Goal: Task Accomplishment & Management: Complete application form

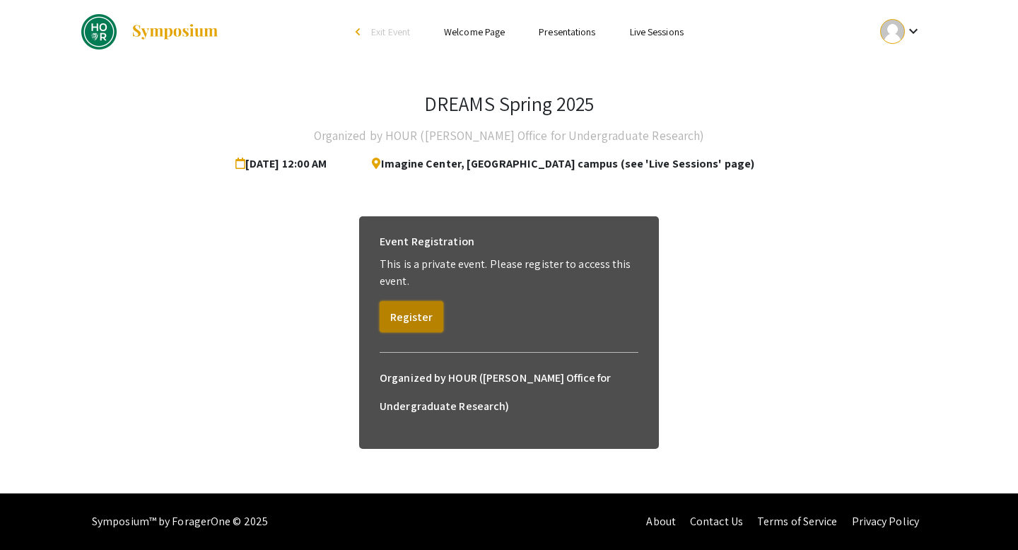
click at [416, 310] on button "Register" at bounding box center [412, 316] width 64 height 31
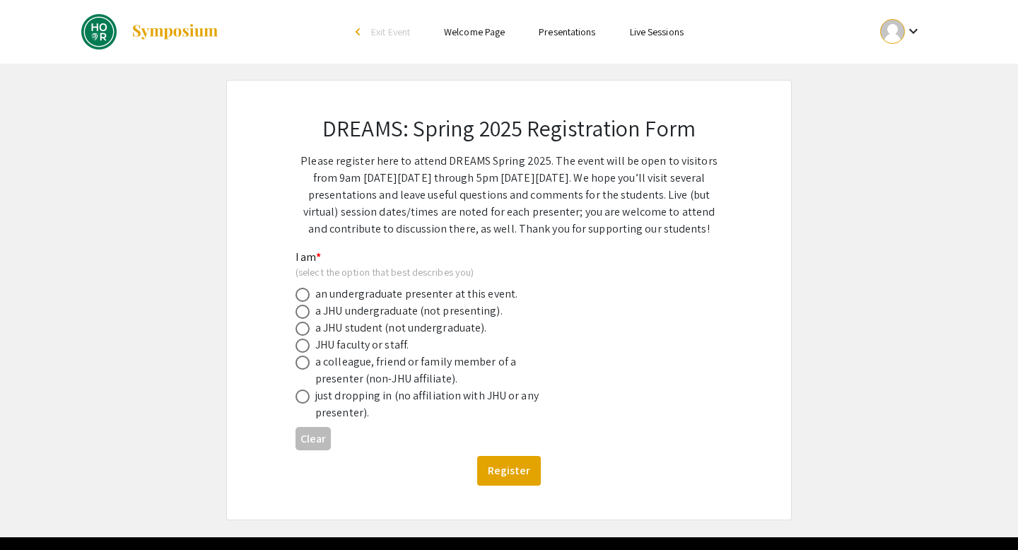
click at [358, 35] on div "arrow_back_ios" at bounding box center [359, 32] width 8 height 8
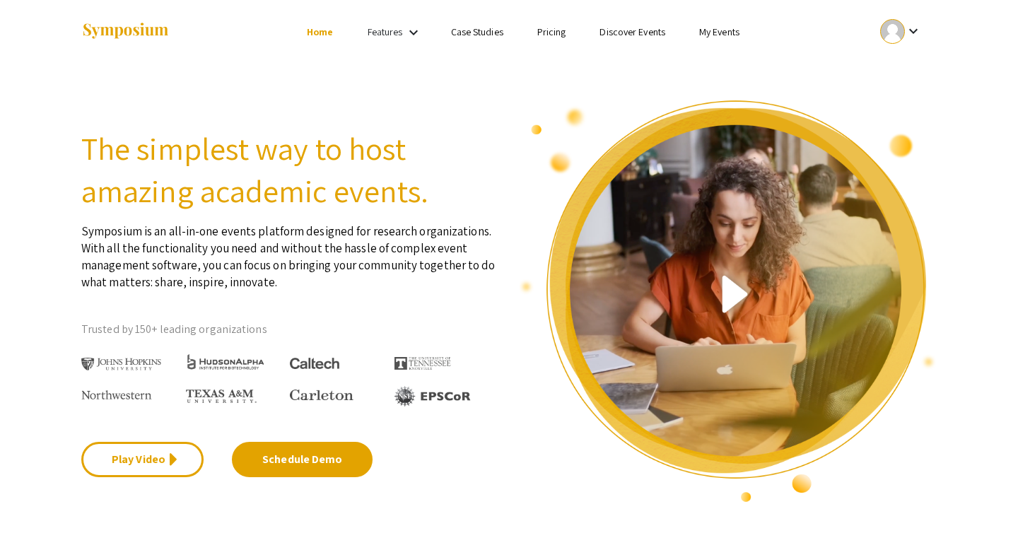
click at [708, 30] on link "My Events" at bounding box center [719, 31] width 40 height 13
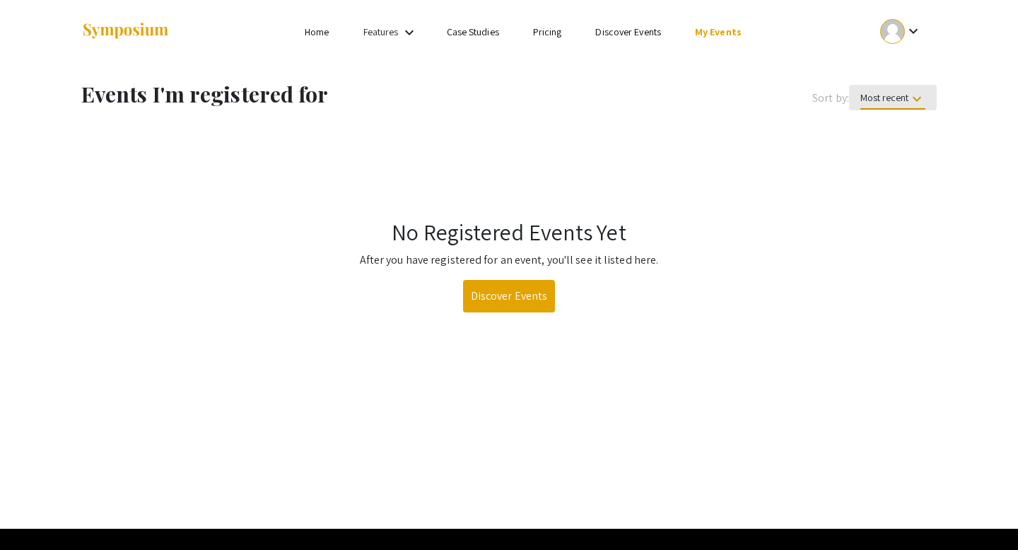
click at [888, 92] on span "Most recent keyboard_arrow_down" at bounding box center [892, 100] width 65 height 18
click at [830, 161] on div at bounding box center [509, 275] width 1018 height 550
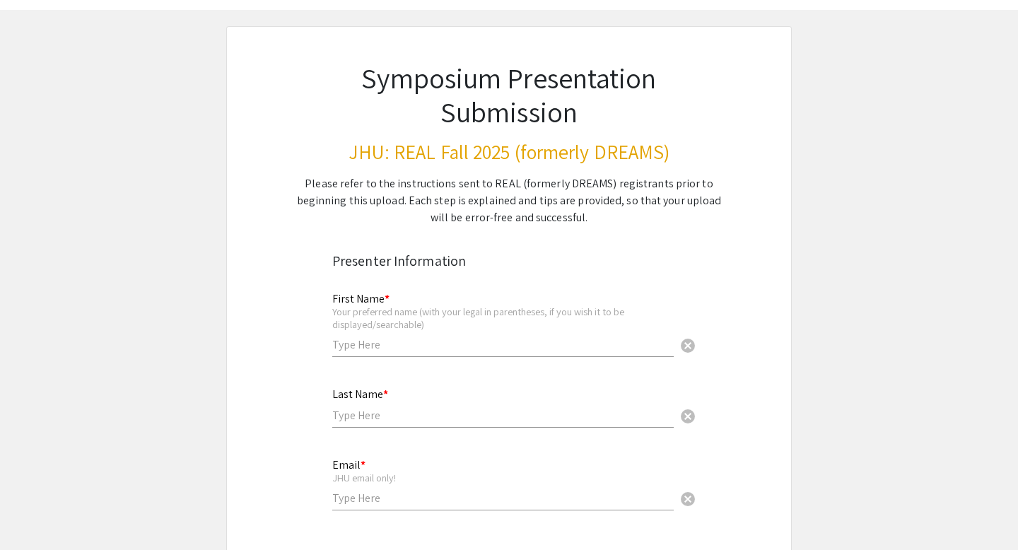
scroll to position [143, 0]
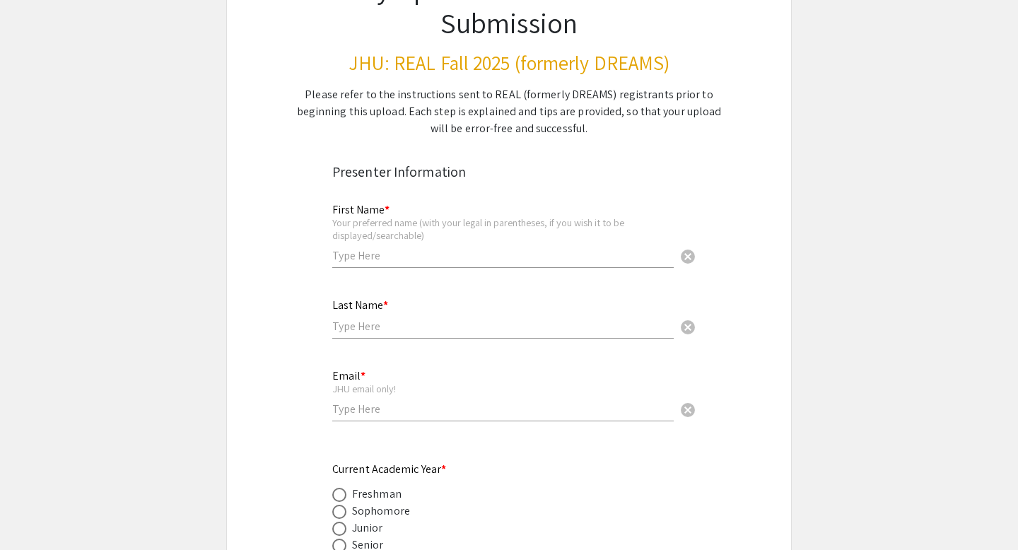
click at [396, 261] on input "text" at bounding box center [502, 255] width 341 height 15
type input "[PERSON_NAME]"
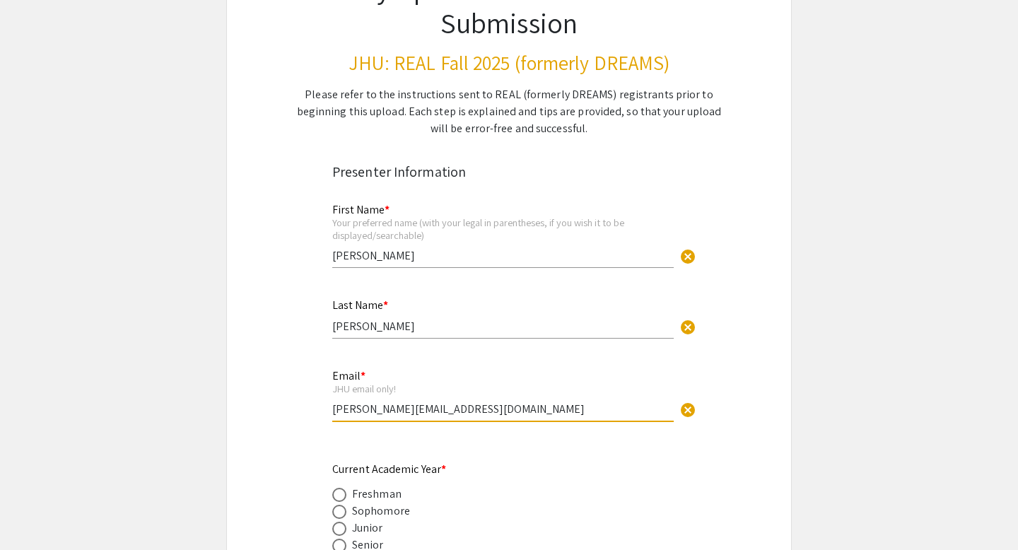
drag, startPoint x: 461, startPoint y: 410, endPoint x: 262, endPoint y: 409, distance: 198.6
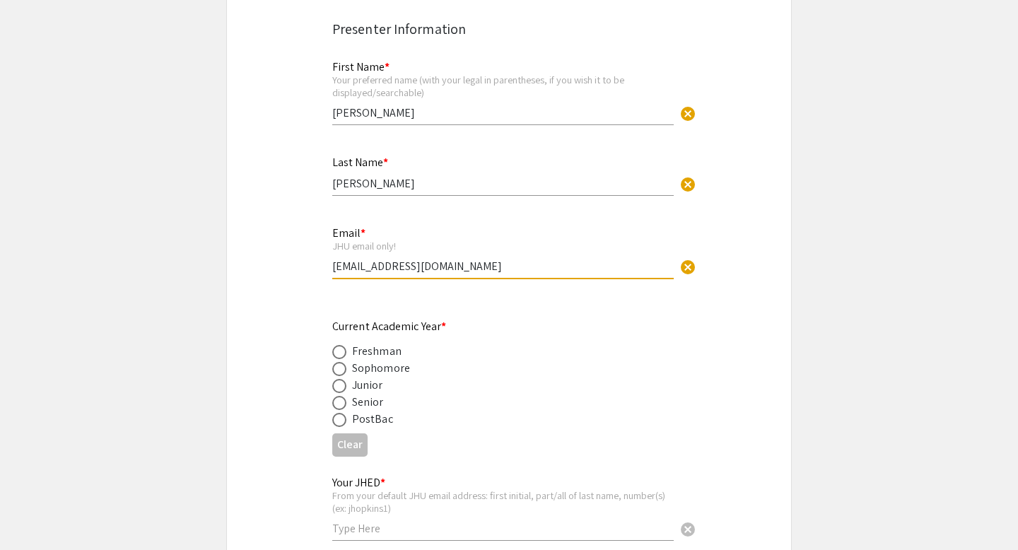
scroll to position [449, 0]
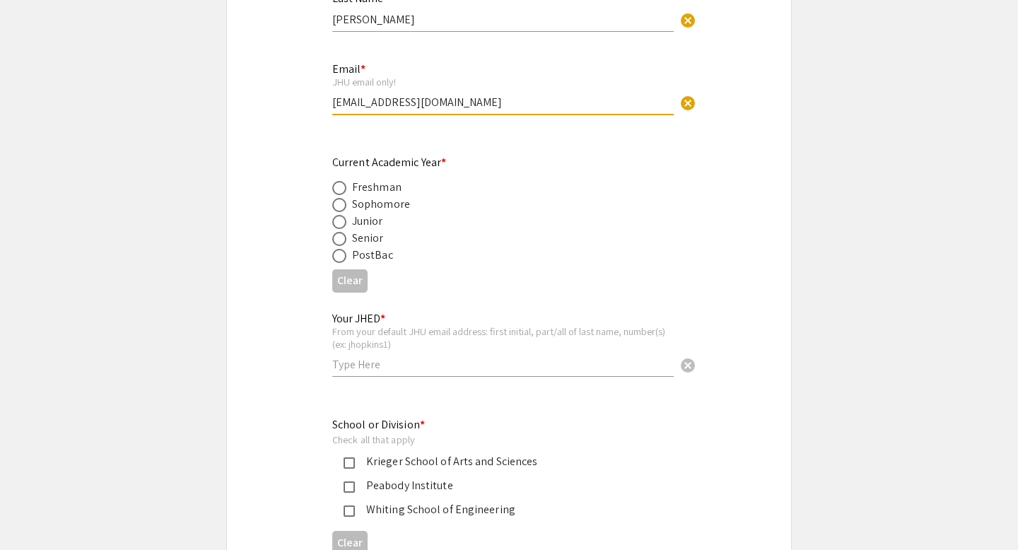
type input "jliu399@jh.edu"
click at [380, 201] on div "Sophomore" at bounding box center [381, 204] width 58 height 17
click at [347, 209] on label at bounding box center [342, 205] width 20 height 14
click at [346, 209] on input "radio" at bounding box center [339, 205] width 14 height 14
radio input "true"
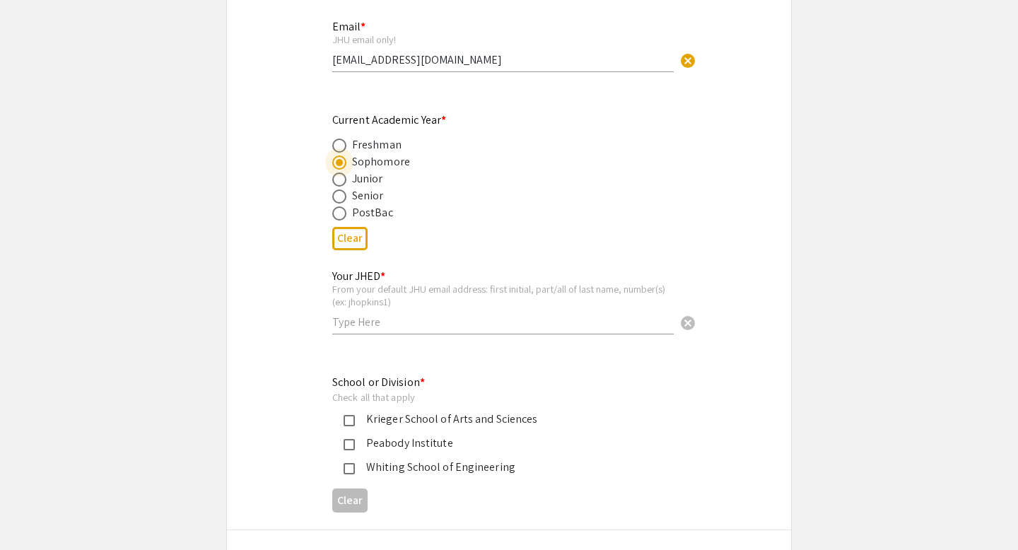
scroll to position [548, 0]
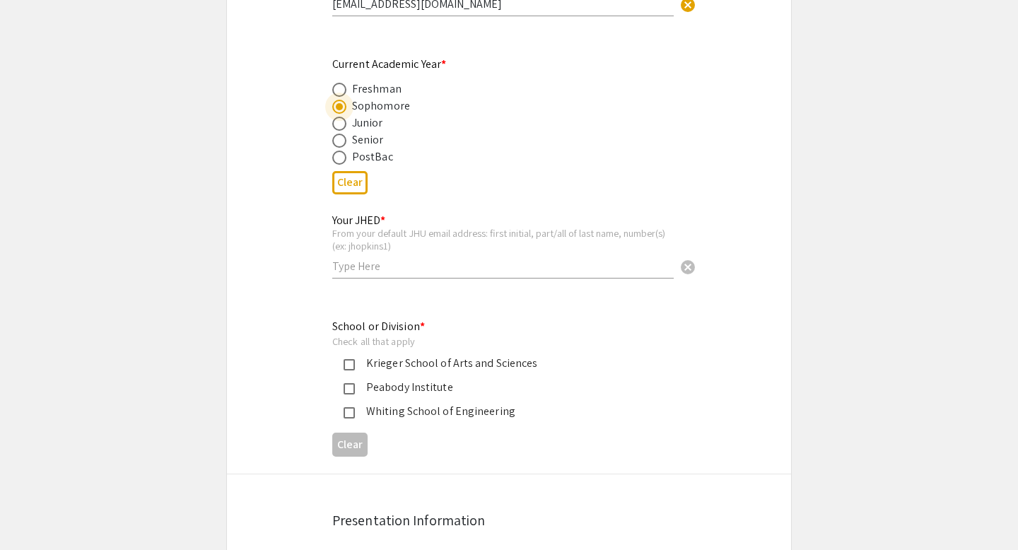
click at [371, 273] on input "text" at bounding box center [502, 266] width 341 height 15
type input "jliu399"
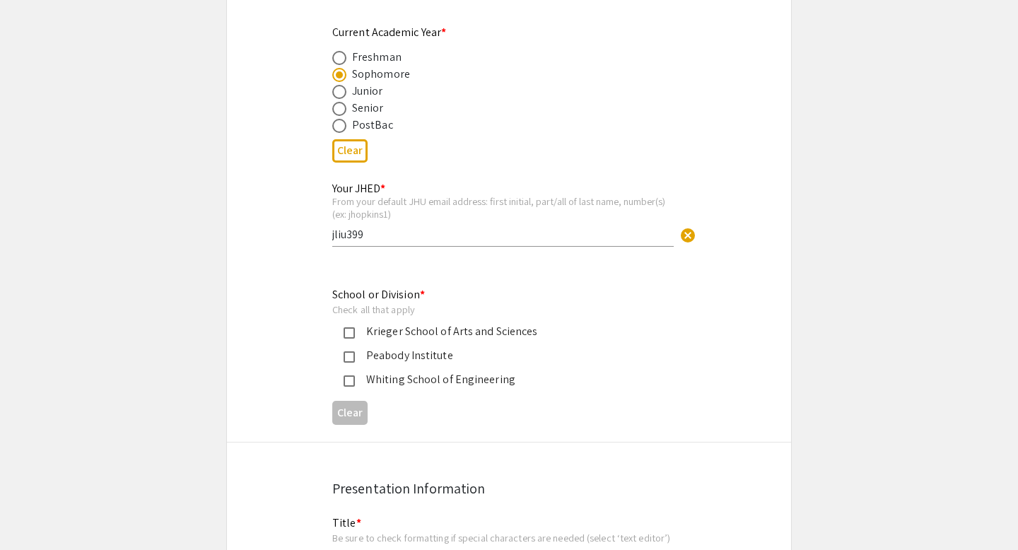
scroll to position [616, 0]
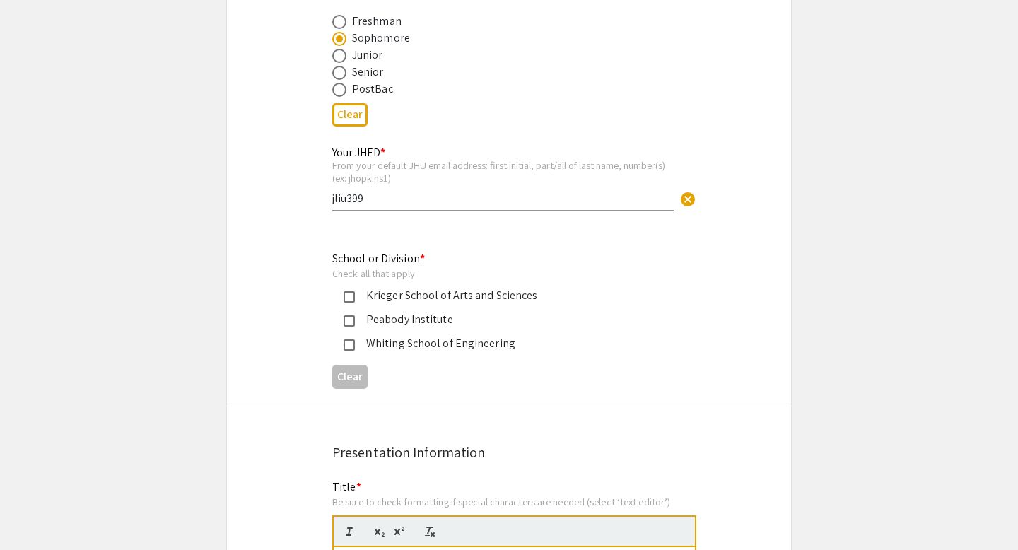
click at [415, 304] on div "Krieger School of Arts and Sciences" at bounding box center [503, 295] width 297 height 17
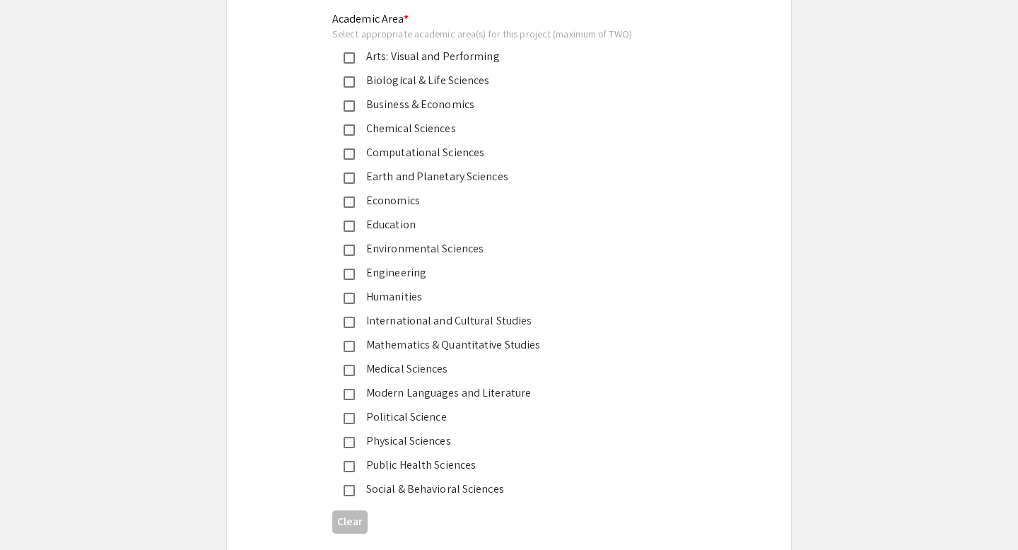
scroll to position [1730, 0]
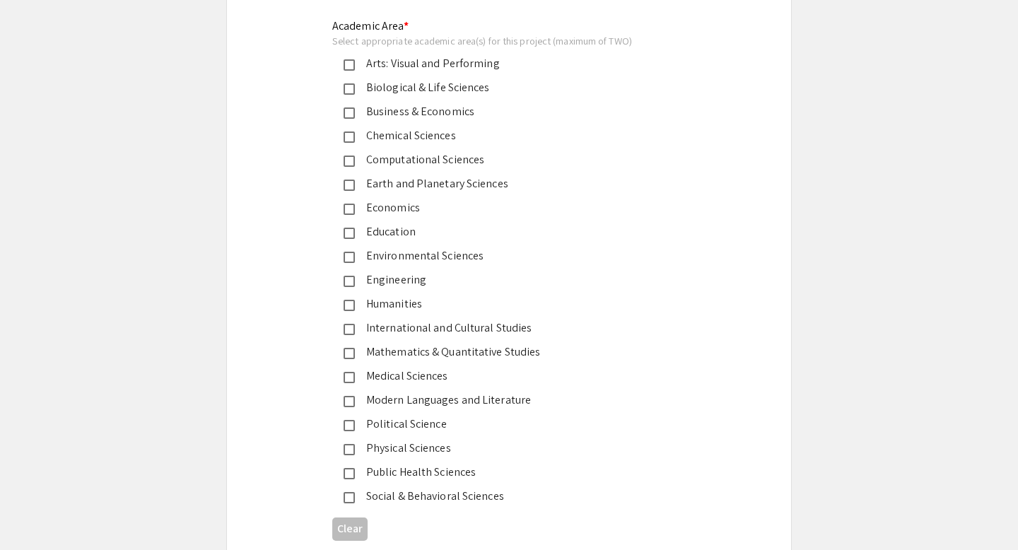
click at [466, 95] on div "Biological & Life Sciences" at bounding box center [503, 87] width 297 height 17
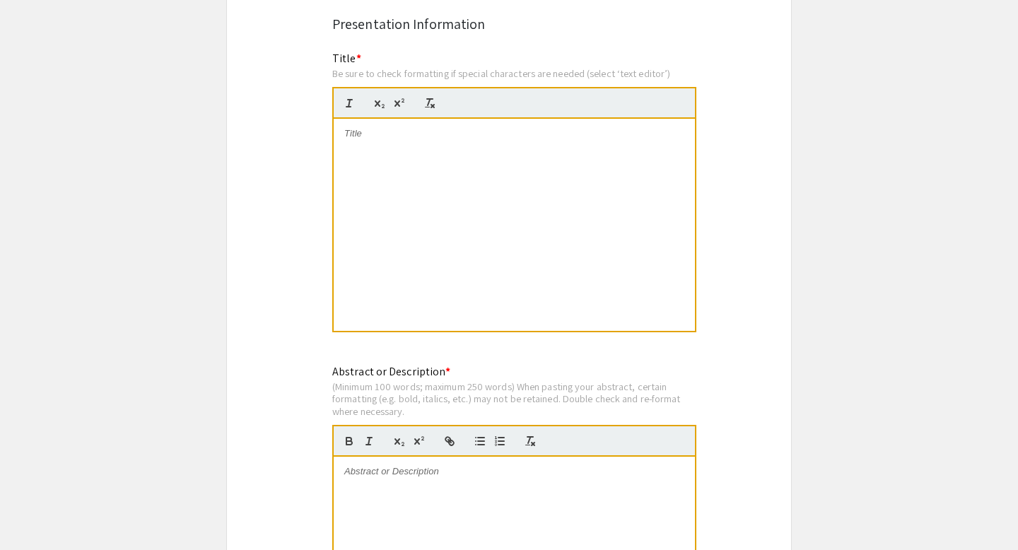
scroll to position [1160, 0]
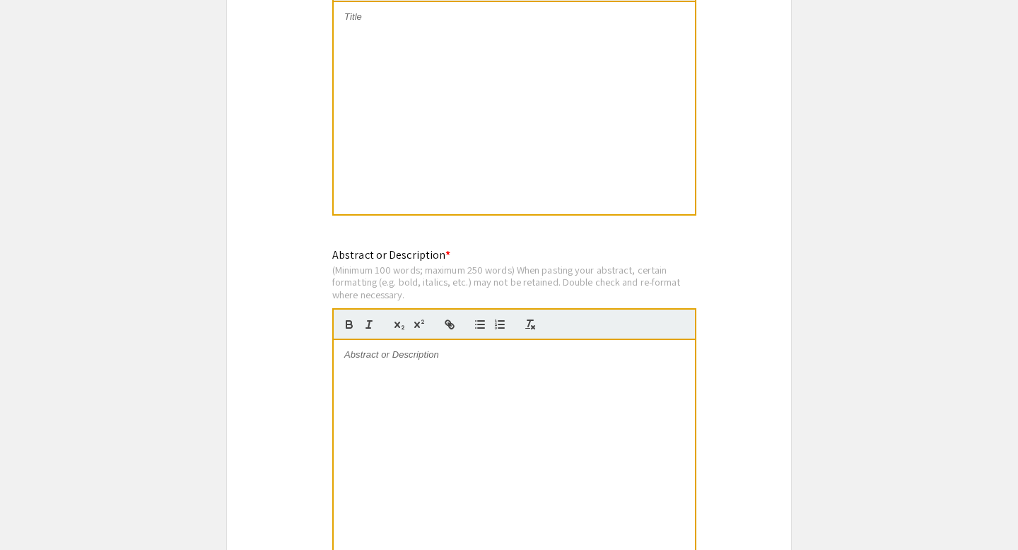
click at [414, 376] on div at bounding box center [514, 446] width 361 height 212
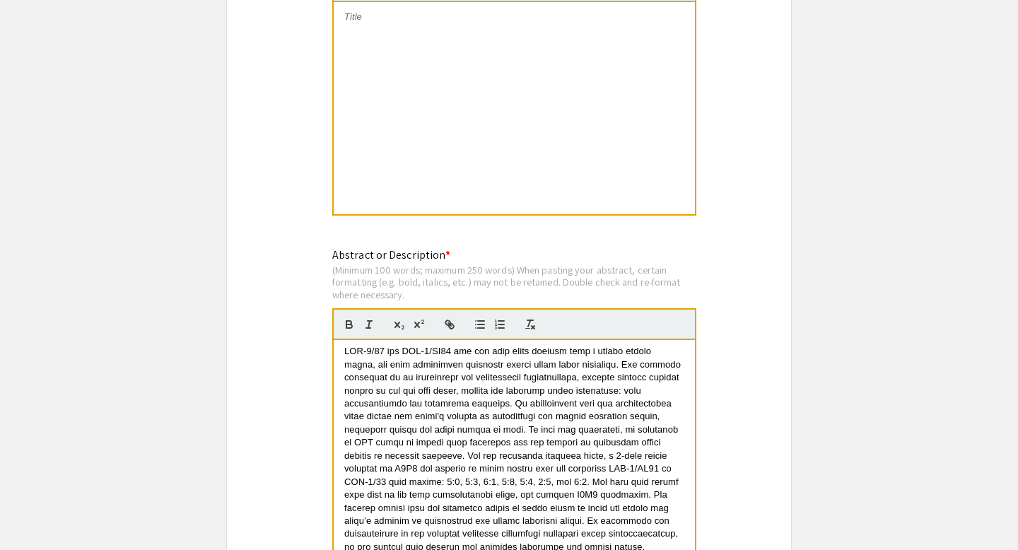
scroll to position [13, 0]
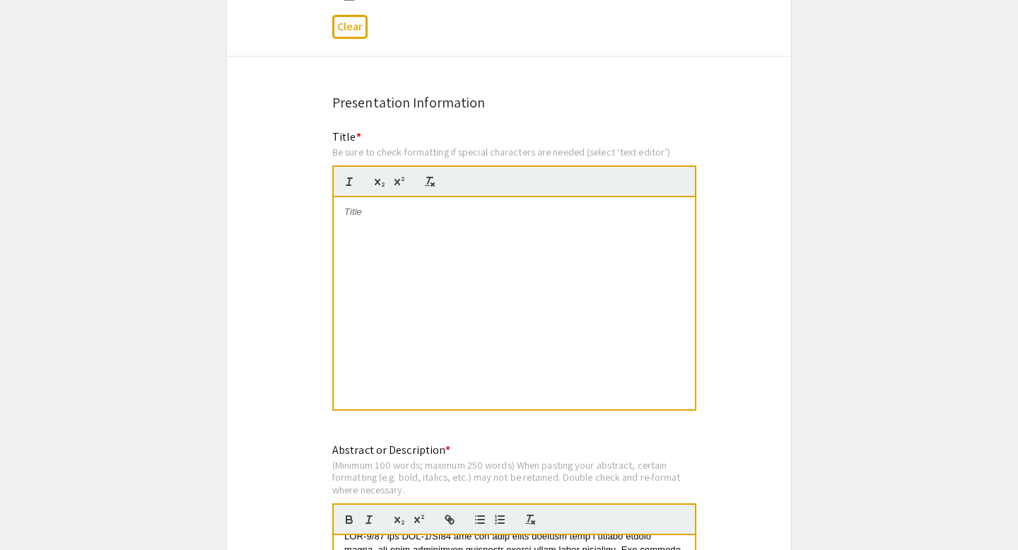
scroll to position [951, 0]
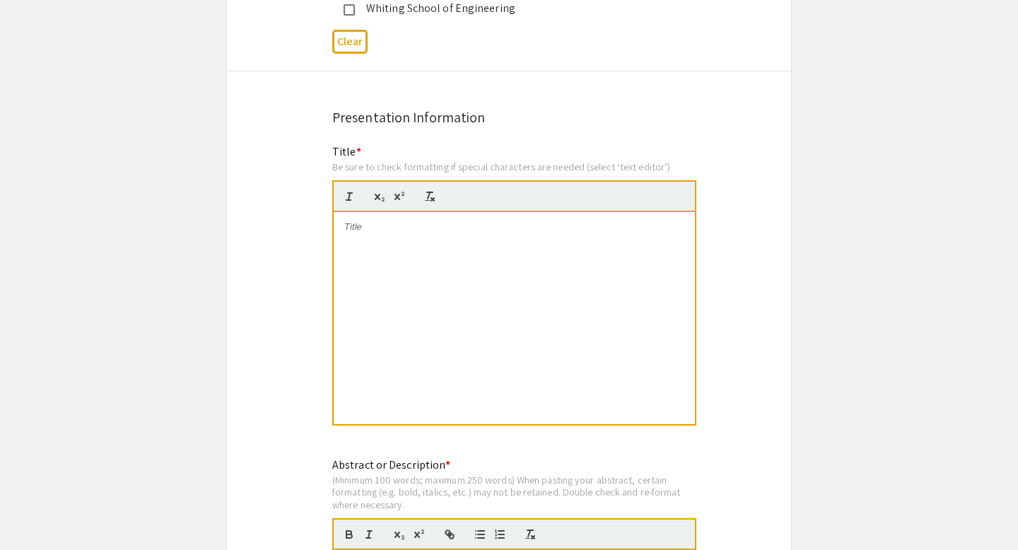
click at [438, 333] on div at bounding box center [514, 318] width 361 height 212
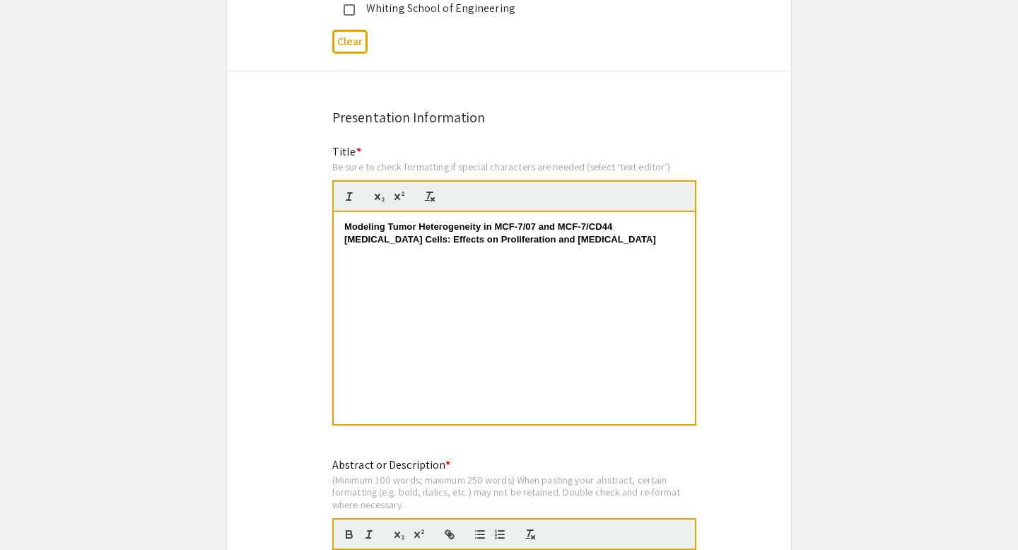
drag, startPoint x: 584, startPoint y: 252, endPoint x: 305, endPoint y: 211, distance: 282.8
click at [574, 259] on div "Modeling Tumor Heterogeneity in MCF-7/07 and MCF-7/CD44 [MEDICAL_DATA] Cells: E…" at bounding box center [514, 318] width 361 height 212
click at [432, 371] on div "Modeling Tumor Heterogeneity in MCF-7/07 and MCF-7/CD44 [MEDICAL_DATA] Cells: E…" at bounding box center [514, 318] width 361 height 212
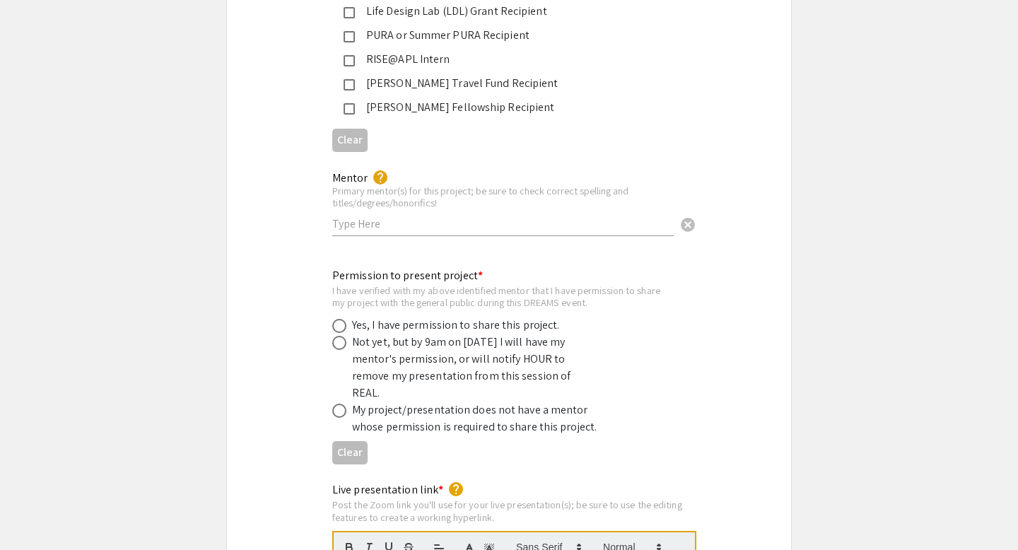
scroll to position [2587, 0]
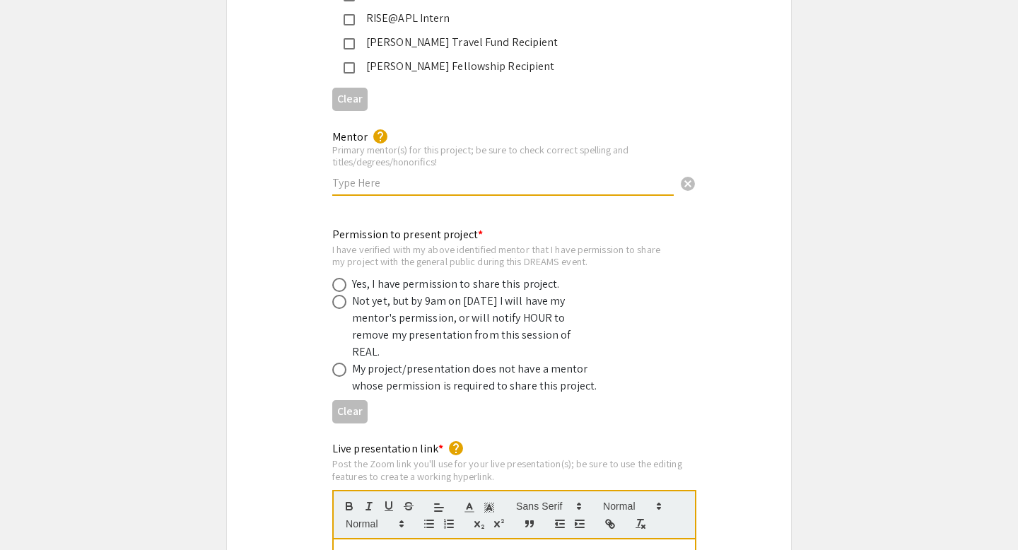
click at [523, 175] on input "text" at bounding box center [502, 182] width 341 height 15
paste input "[PERSON_NAME]"
type input "[PERSON_NAME]"
click at [485, 215] on div "Permission to present project * I have verified with my above identified mentor…" at bounding box center [509, 323] width 564 height 217
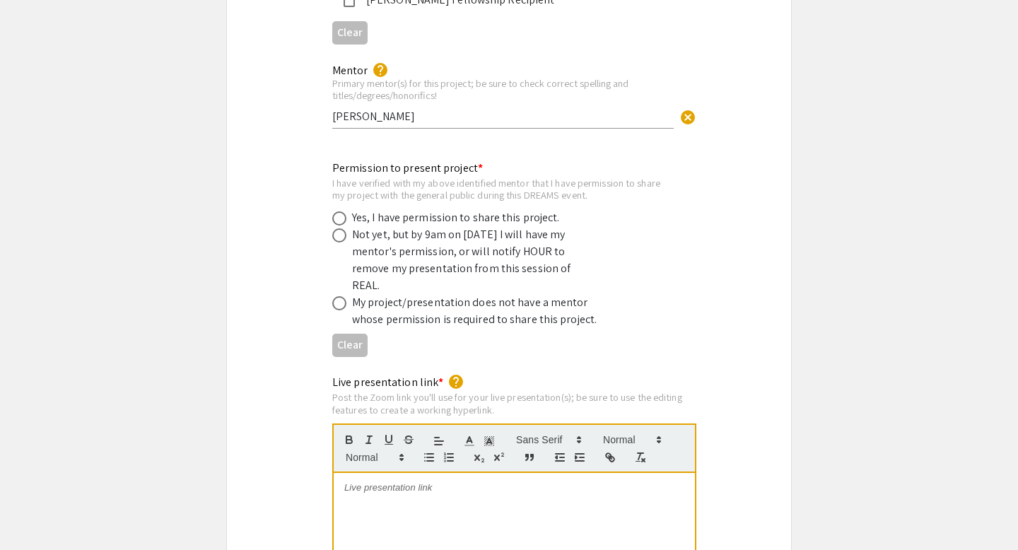
scroll to position [2654, 0]
click at [457, 239] on div "Not yet, but by 9am on [DATE] I will have my mentor's permission, or will notif…" at bounding box center [475, 259] width 247 height 68
click at [435, 225] on div "Not yet, but by 9am on [DATE] I will have my mentor's permission, or will notif…" at bounding box center [475, 259] width 247 height 68
click at [350, 228] on label at bounding box center [342, 235] width 20 height 14
click at [346, 228] on input "radio" at bounding box center [339, 235] width 14 height 14
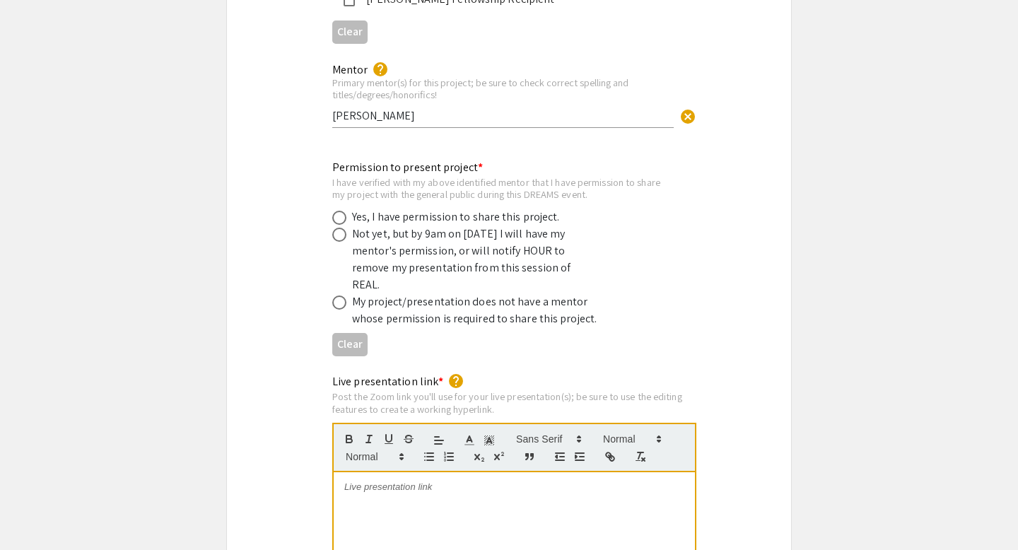
radio input "true"
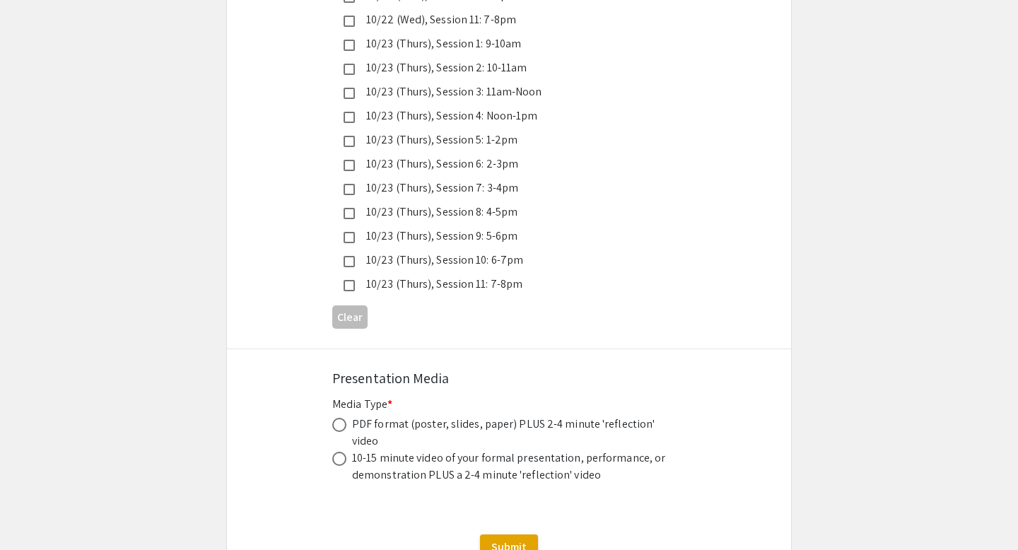
scroll to position [4016, 0]
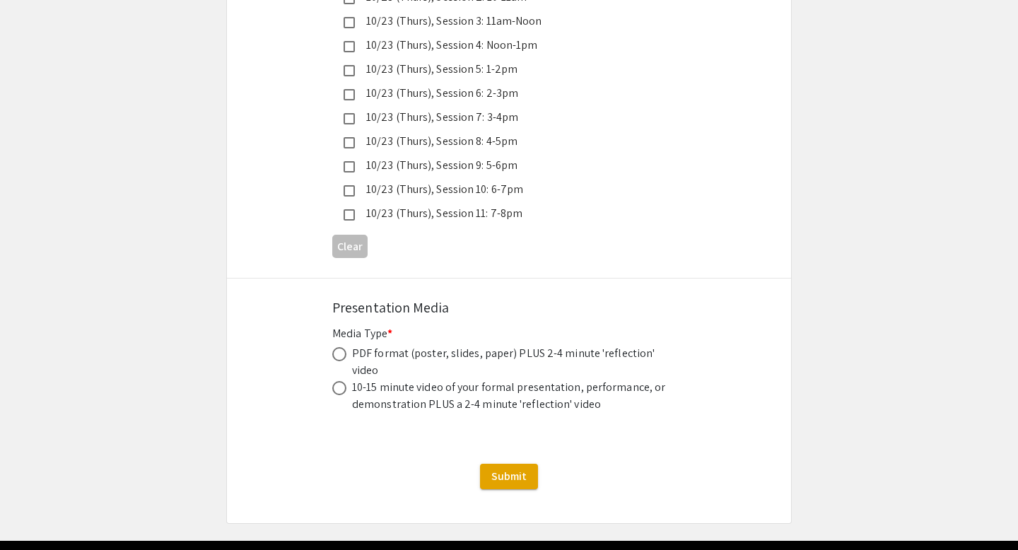
click at [386, 345] on div "PDF format (poster, slides, paper) PLUS 2-4 minute 'reflection' video" at bounding box center [511, 362] width 318 height 34
click at [338, 347] on span at bounding box center [339, 354] width 14 height 14
click at [338, 347] on input "radio" at bounding box center [339, 354] width 14 height 14
radio input "true"
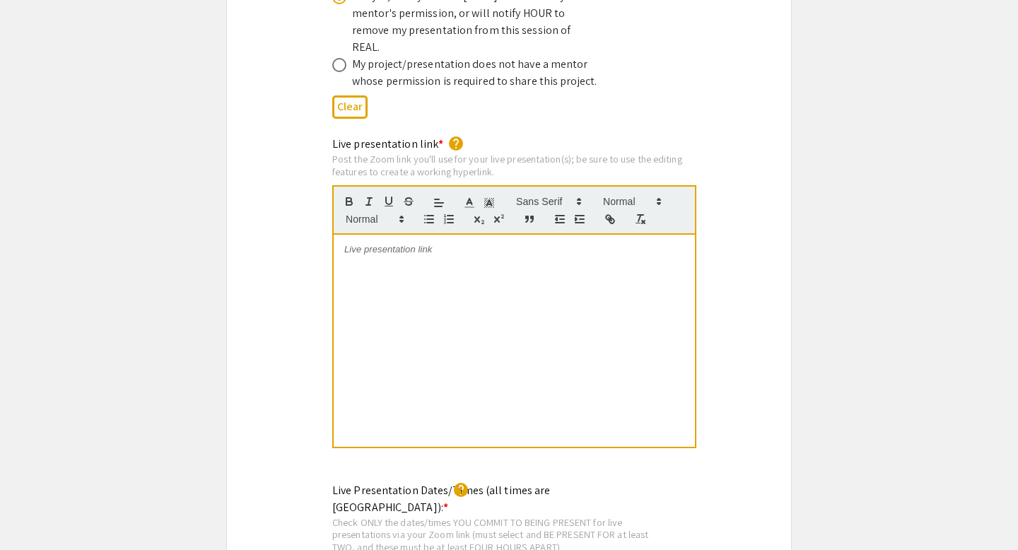
scroll to position [2789, 0]
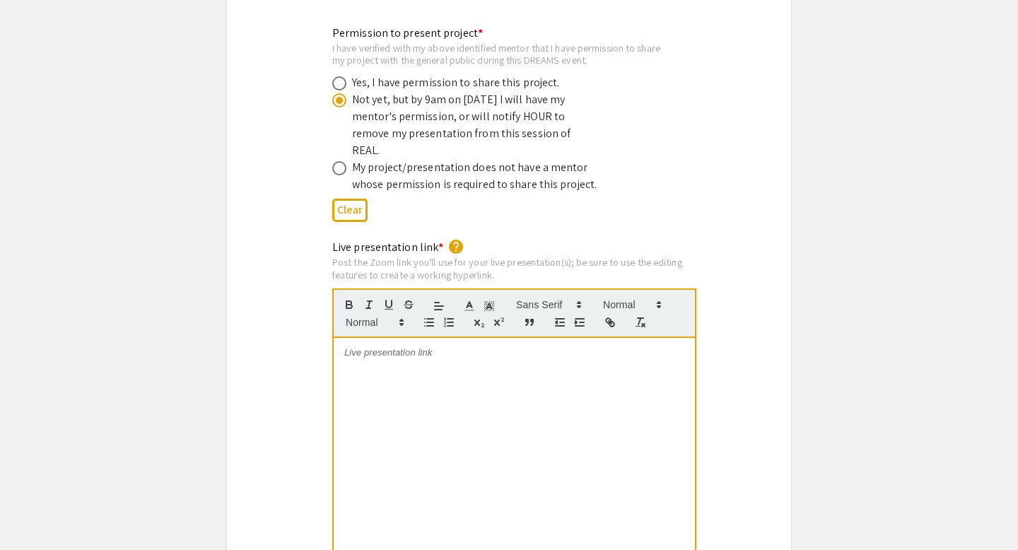
click at [478, 256] on div "Post the Zoom link you'll use for your live presentation(s); be sure to use the…" at bounding box center [514, 268] width 364 height 25
click at [599, 45] on div "I have verified with my above identified mentor that I have permission to share…" at bounding box center [497, 54] width 331 height 25
click at [452, 372] on div at bounding box center [514, 444] width 361 height 212
click at [709, 239] on div "Live presentation link * help Post the Zoom link you'll use for your live prese…" at bounding box center [509, 405] width 564 height 332
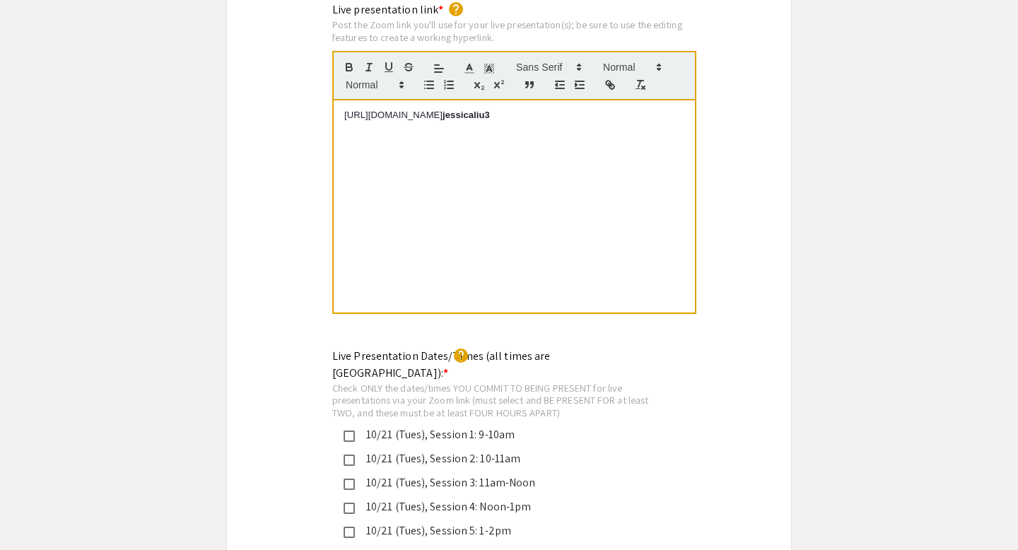
scroll to position [2712, 0]
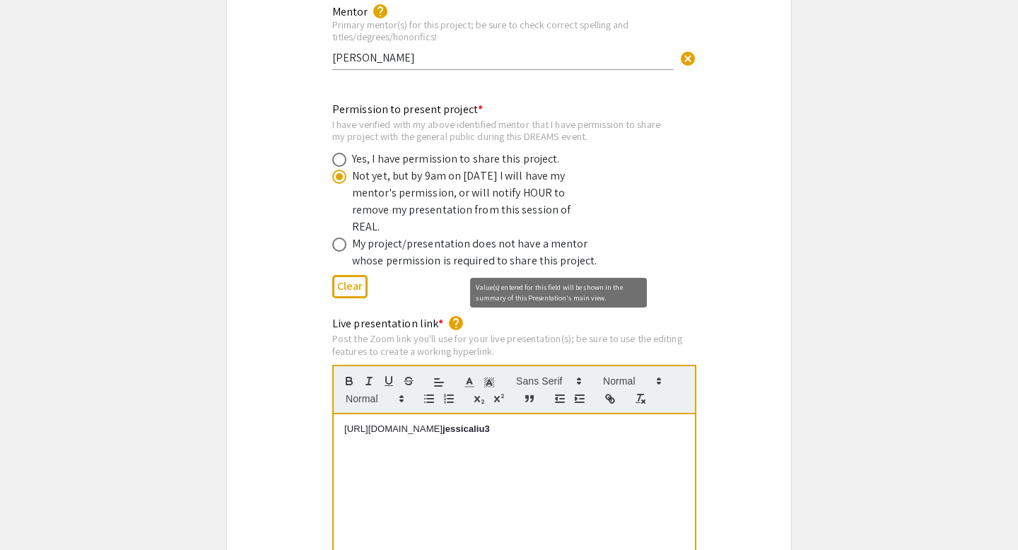
click at [452, 314] on mat-icon "help" at bounding box center [455, 322] width 17 height 17
click at [438, 316] on span "*" at bounding box center [440, 323] width 5 height 15
click at [449, 314] on mat-icon "help" at bounding box center [455, 322] width 17 height 17
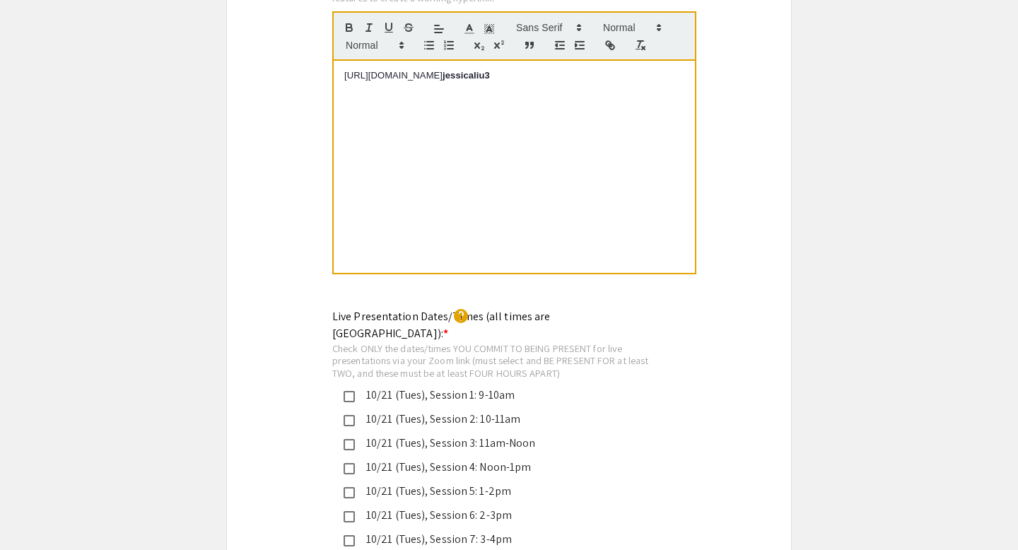
scroll to position [3059, 0]
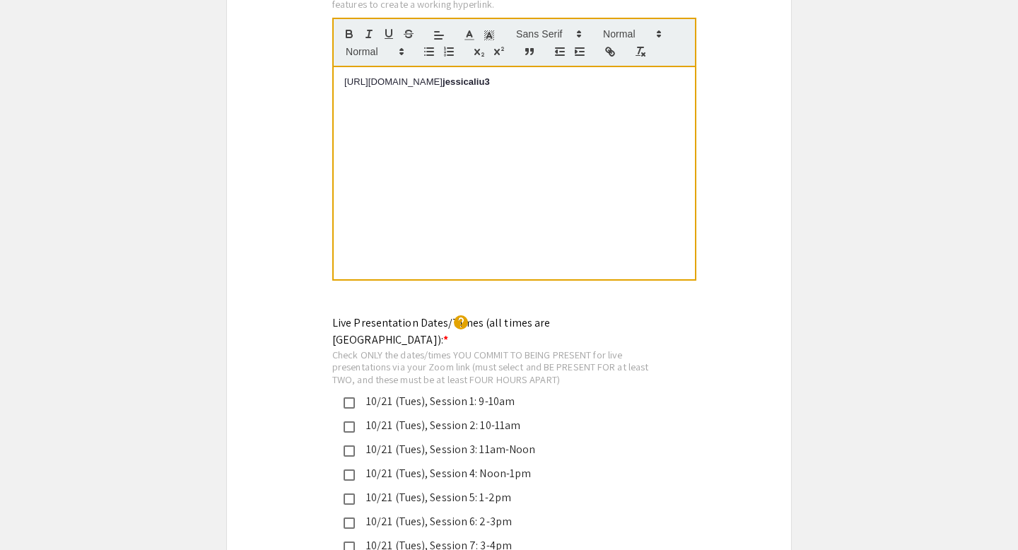
click at [307, 206] on div "Live presentation link * help Post the Zoom link you'll use for your live prese…" at bounding box center [509, 134] width 564 height 332
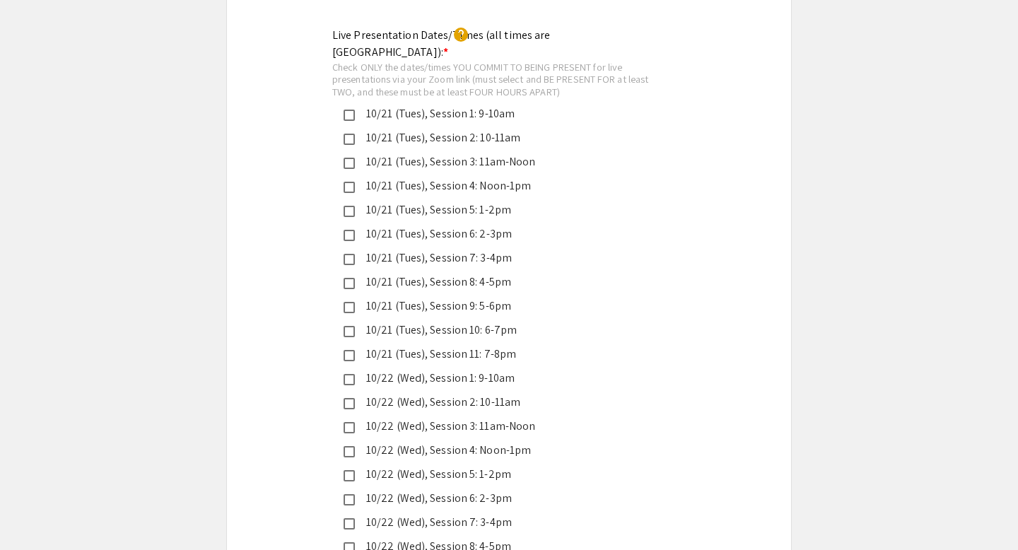
scroll to position [3341, 0]
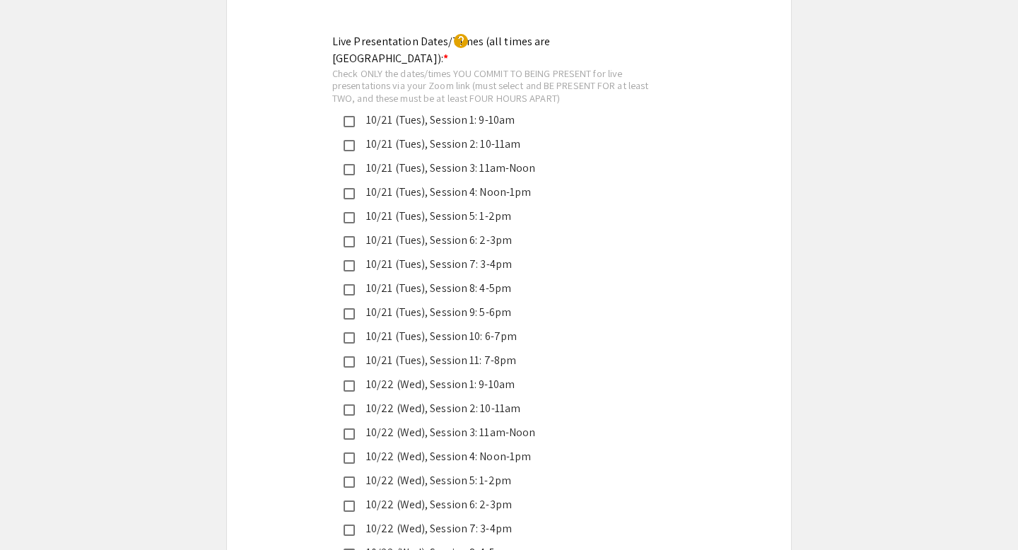
click at [346, 308] on mat-pseudo-checkbox at bounding box center [348, 313] width 11 height 11
click at [349, 275] on mat-selection-list "10/21 (Tues), Session 1: 9-10am 10/21 (Tues), Session 2: 10-11am 10/21 (Tues), …" at bounding box center [497, 505] width 331 height 786
click at [350, 308] on mat-pseudo-checkbox at bounding box center [348, 313] width 11 height 11
click at [355, 328] on div "10/21 (Tues), Session 10: 6-7pm" at bounding box center [503, 336] width 297 height 17
click at [269, 311] on div "Live Presentation Dates/Times (all times are Eastern US): * help Check ONLY the…" at bounding box center [509, 486] width 564 height 907
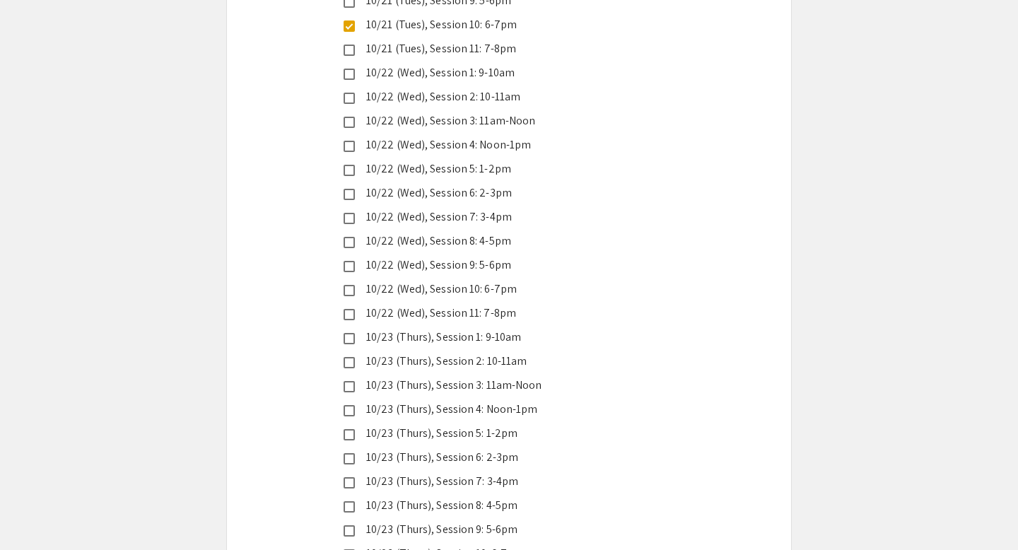
scroll to position [3645, 0]
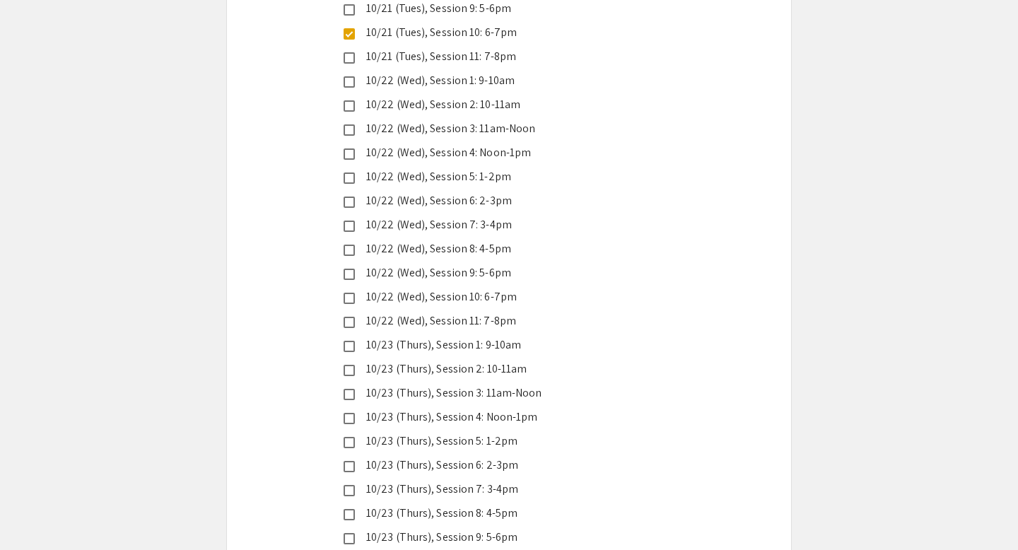
click at [392, 264] on div "10/22 (Wed), Session 9: 5-6pm" at bounding box center [503, 272] width 297 height 17
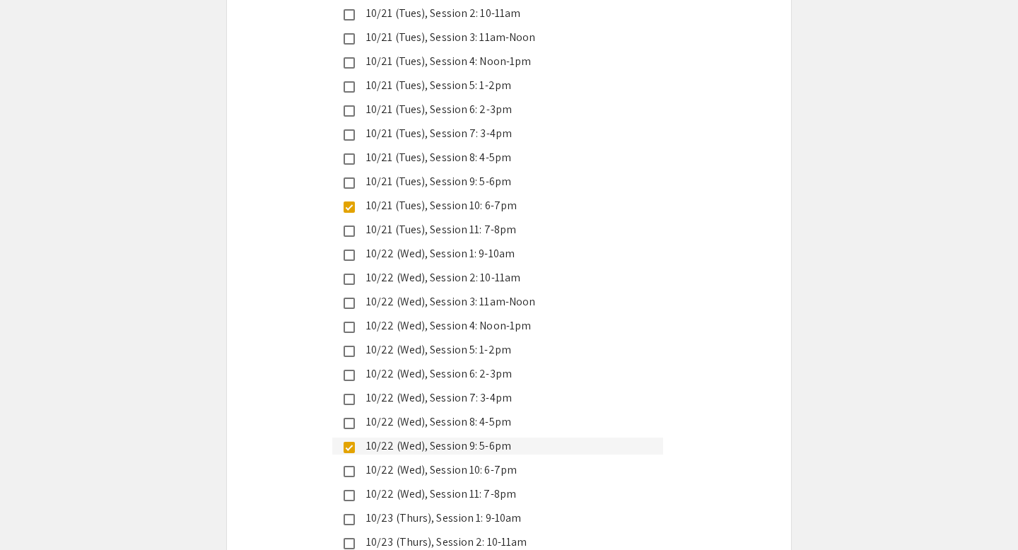
scroll to position [3470, 0]
click at [299, 316] on div "Live Presentation Dates/Times (all times are Eastern US): * help Check ONLY the…" at bounding box center [509, 357] width 564 height 907
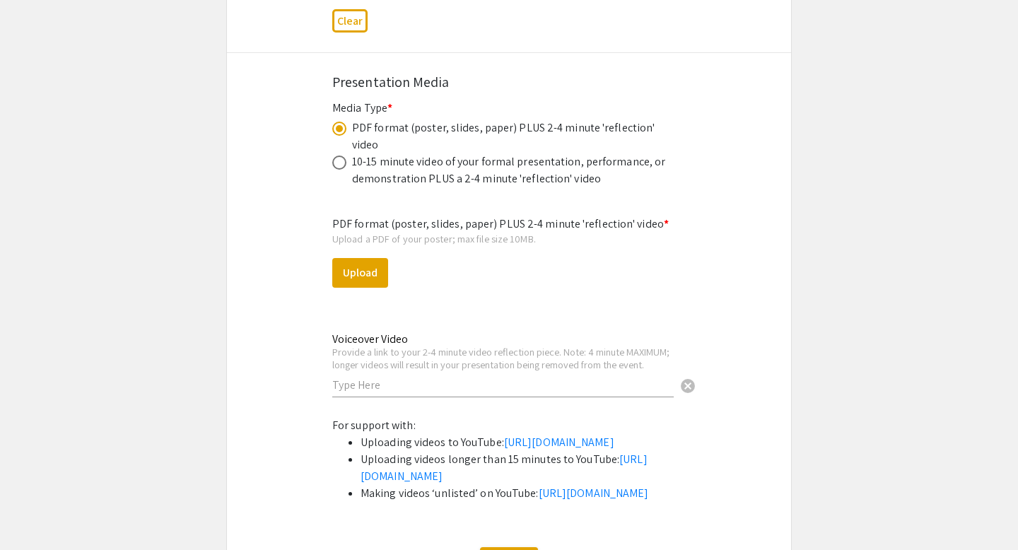
scroll to position [4295, 0]
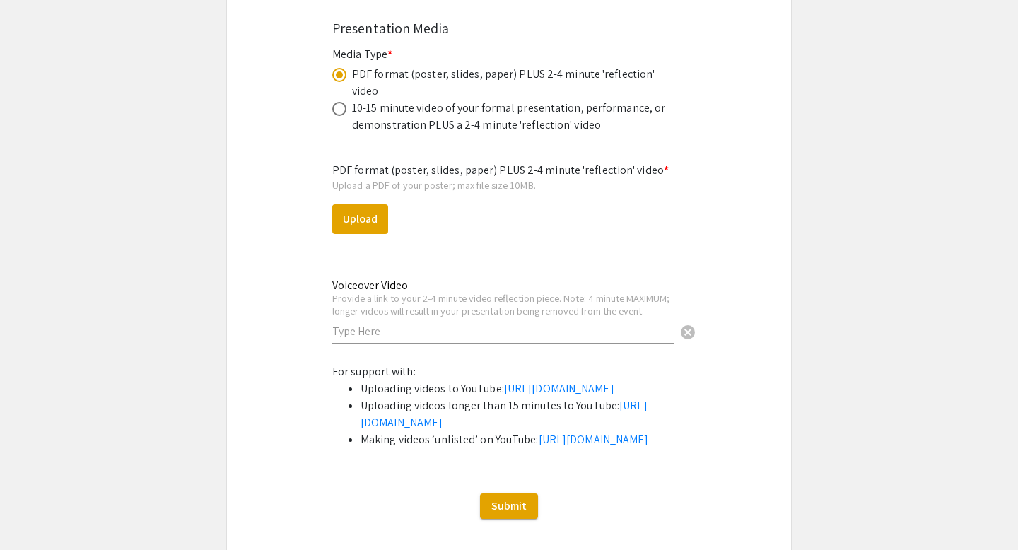
click at [363, 204] on button "Upload" at bounding box center [360, 219] width 56 height 30
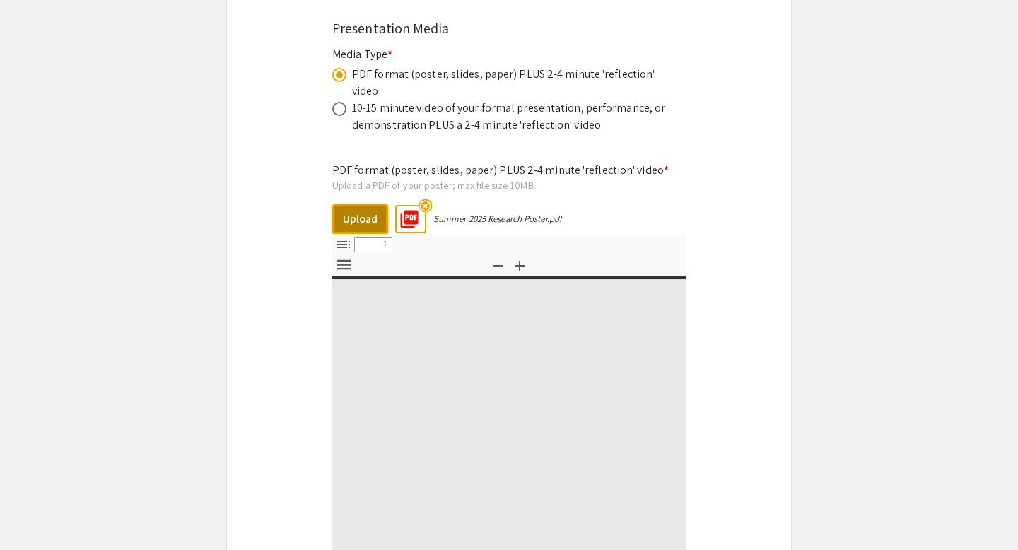
select select "custom"
type input "0"
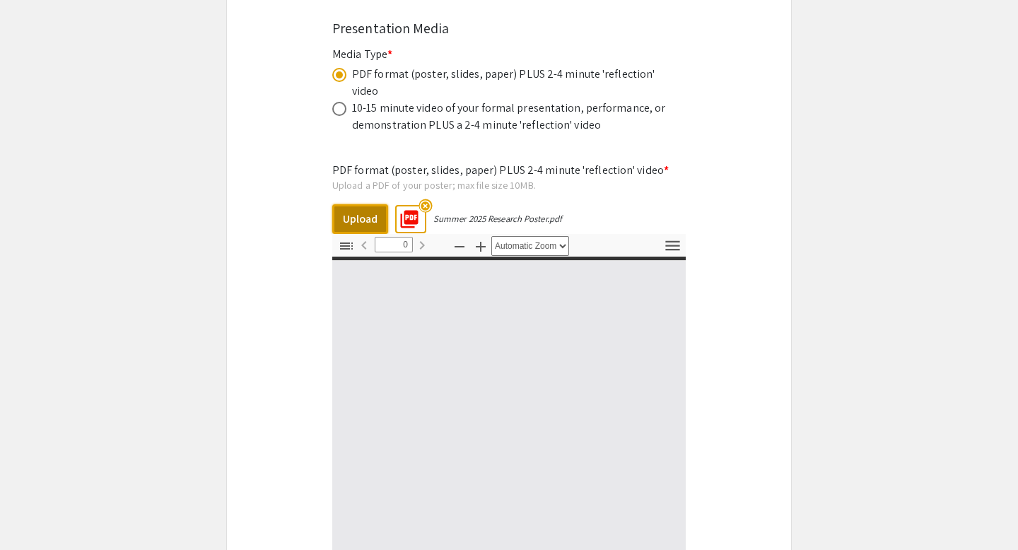
select select "custom"
type input "1"
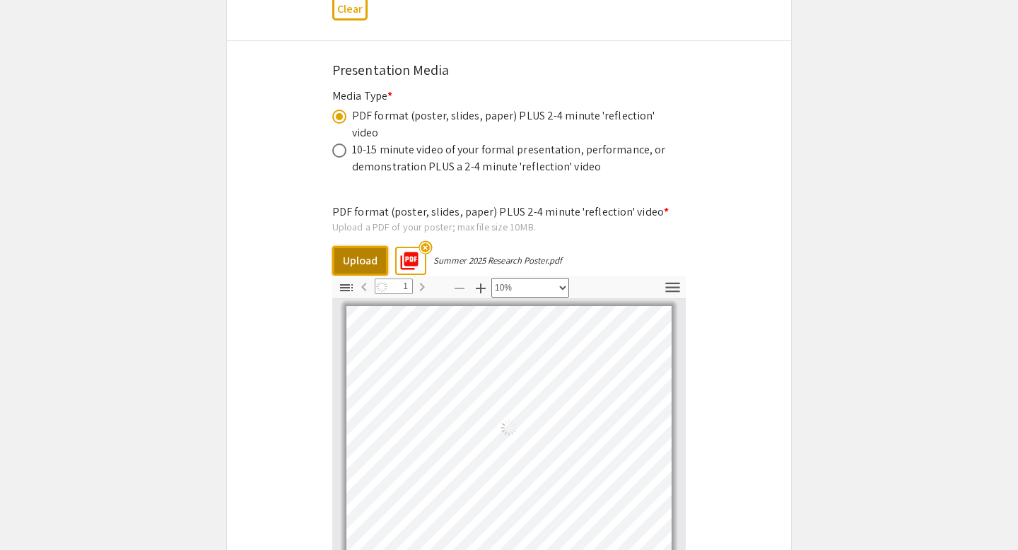
scroll to position [0, 0]
select select "custom"
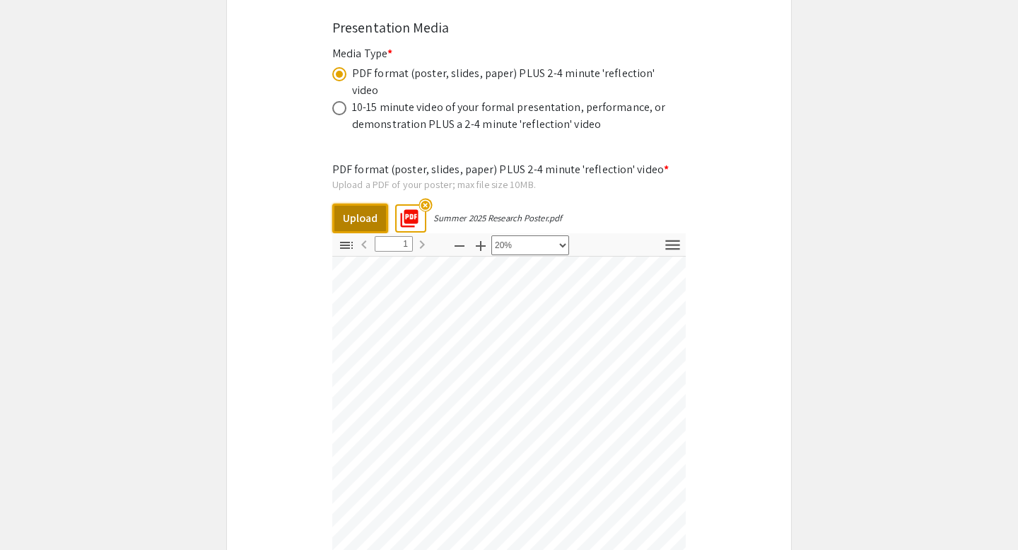
scroll to position [26, 0]
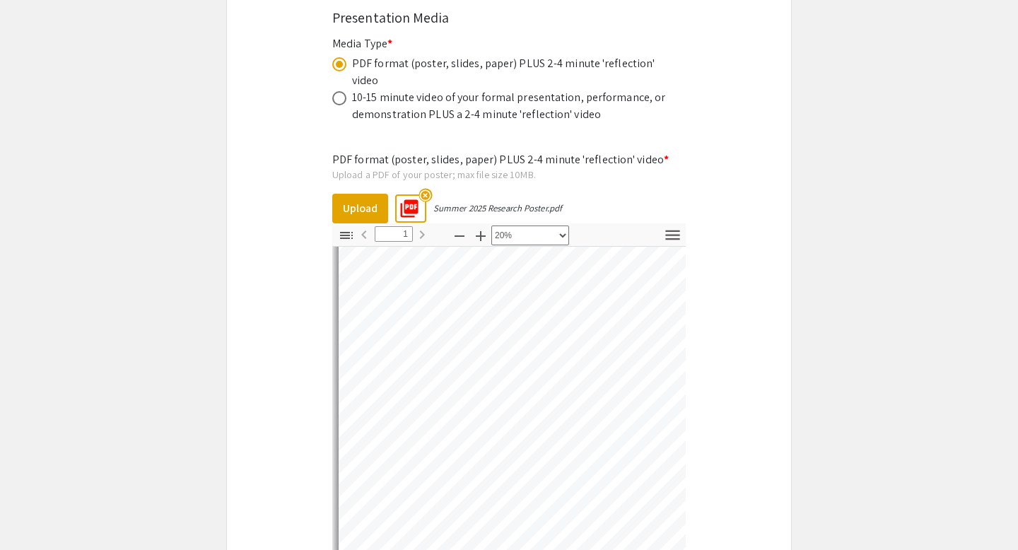
scroll to position [4302, 0]
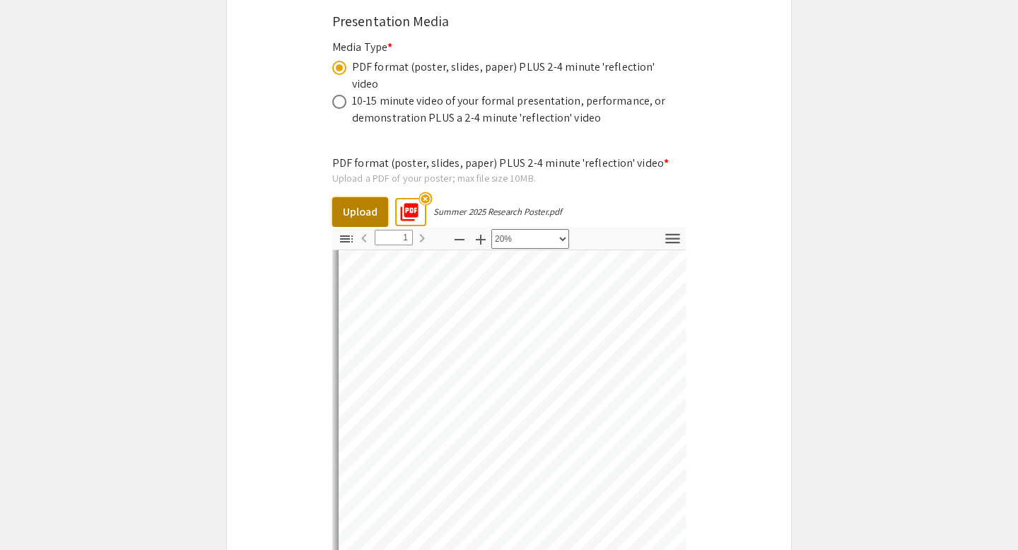
click at [353, 197] on button "Upload" at bounding box center [360, 212] width 56 height 30
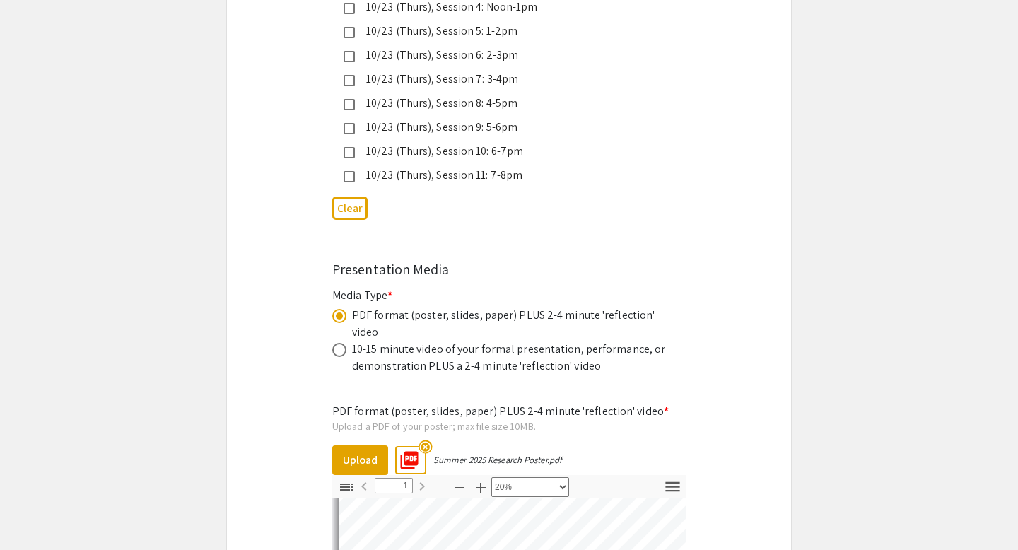
scroll to position [4021, 0]
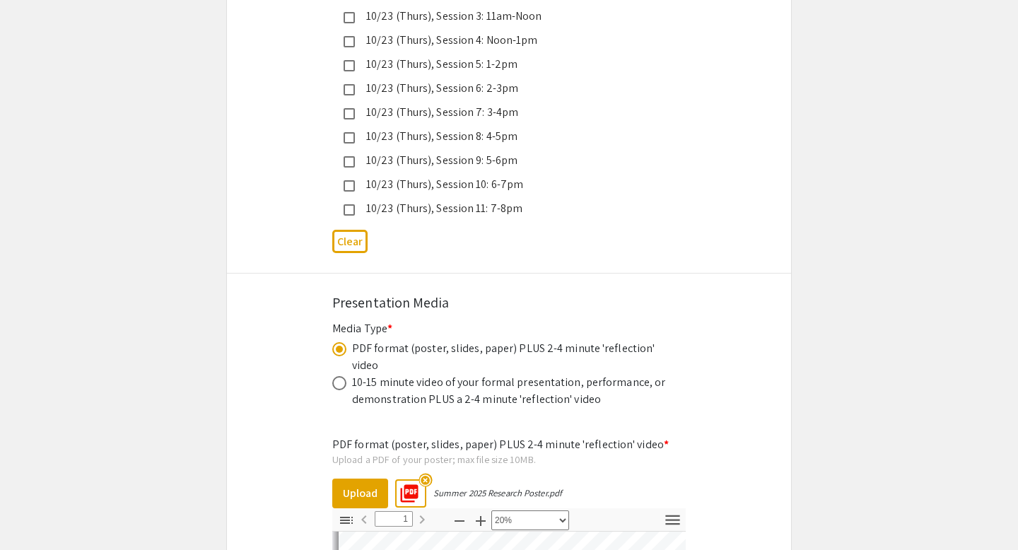
click at [487, 374] on div "10-15 minute video of your formal presentation, performance, or demonstration P…" at bounding box center [511, 391] width 318 height 34
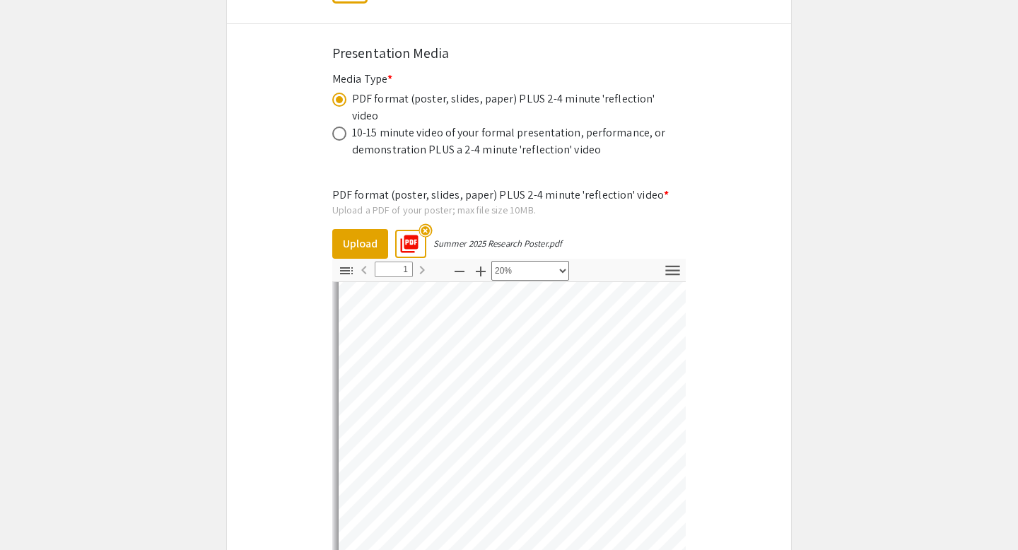
click at [577, 187] on mat-label "PDF format (poster, slides, paper) PLUS 2-4 minute 'reflection' video *" at bounding box center [500, 194] width 336 height 15
click at [500, 204] on div "Upload a PDF of your poster; max file size 10MB." at bounding box center [508, 210] width 353 height 13
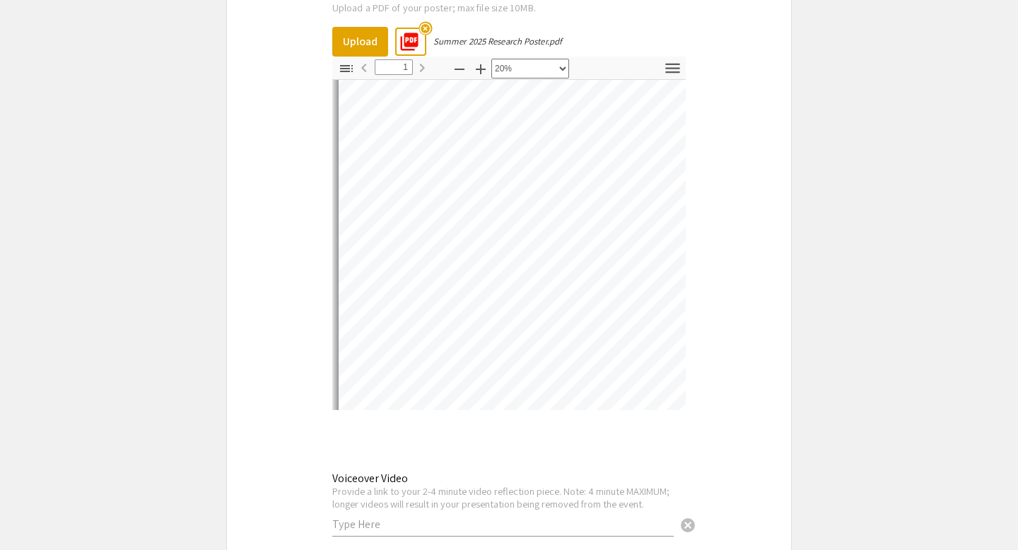
scroll to position [4757, 0]
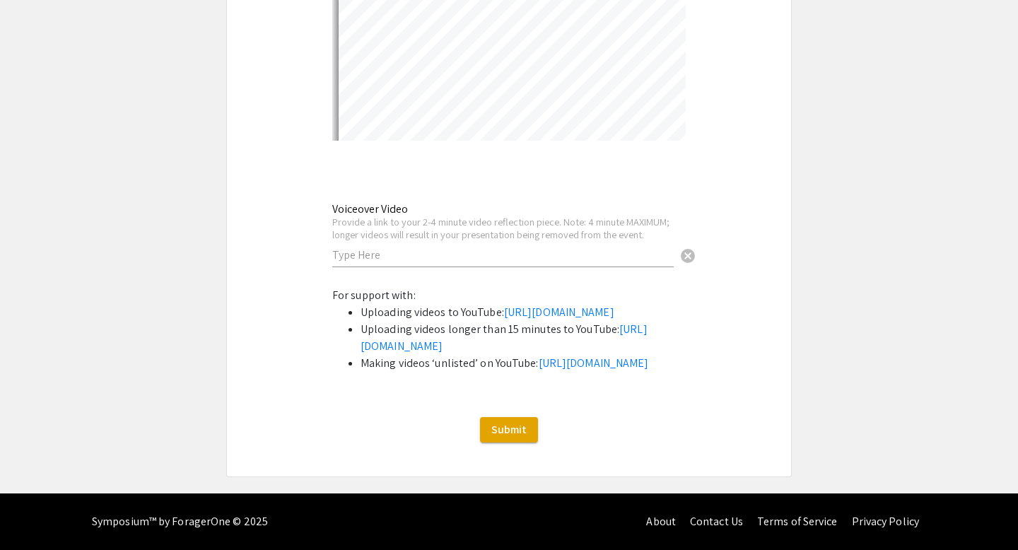
click at [444, 247] on input "text" at bounding box center [502, 254] width 341 height 15
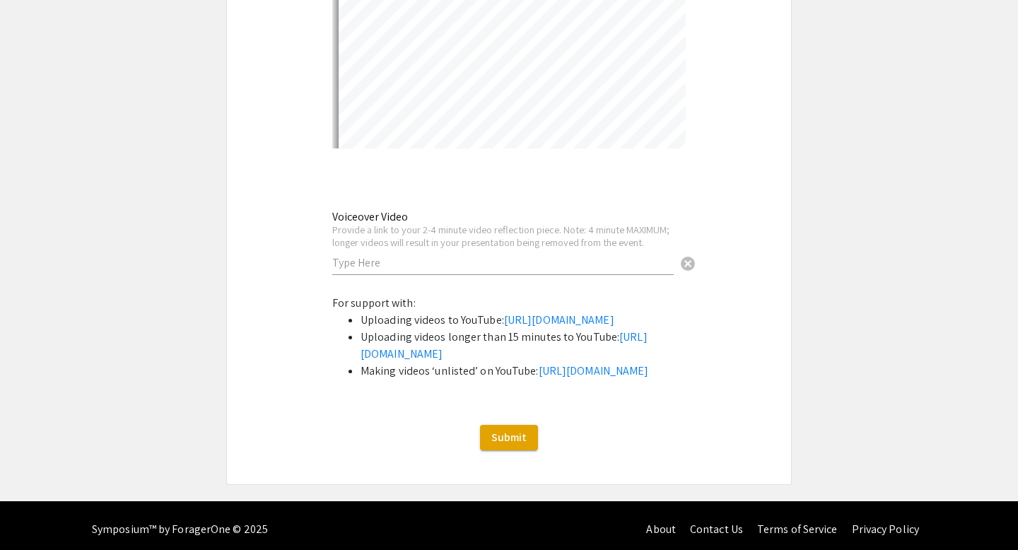
scroll to position [4729, 0]
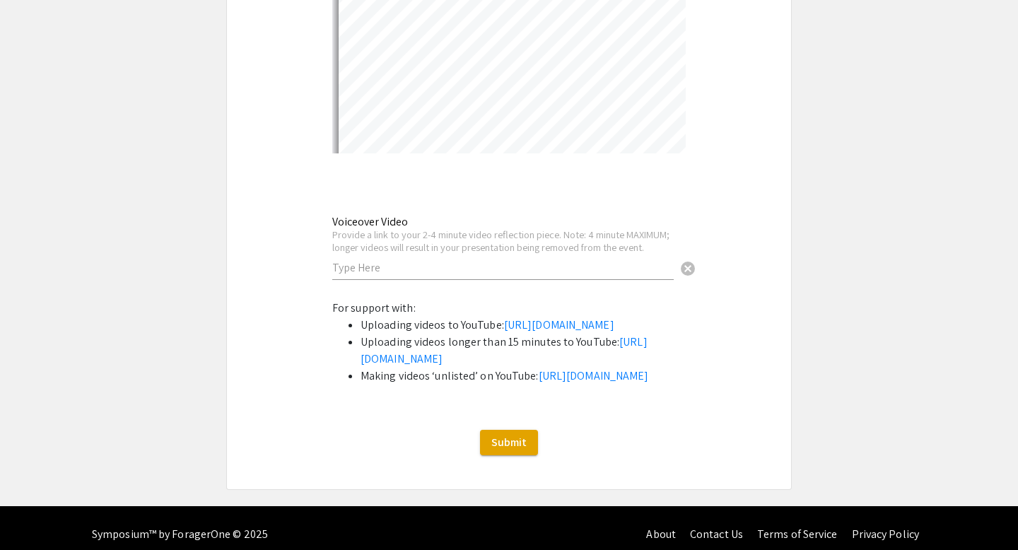
click at [428, 260] on input "text" at bounding box center [502, 267] width 341 height 15
paste input "[URL][DOMAIN_NAME]"
type input "[URL][DOMAIN_NAME]"
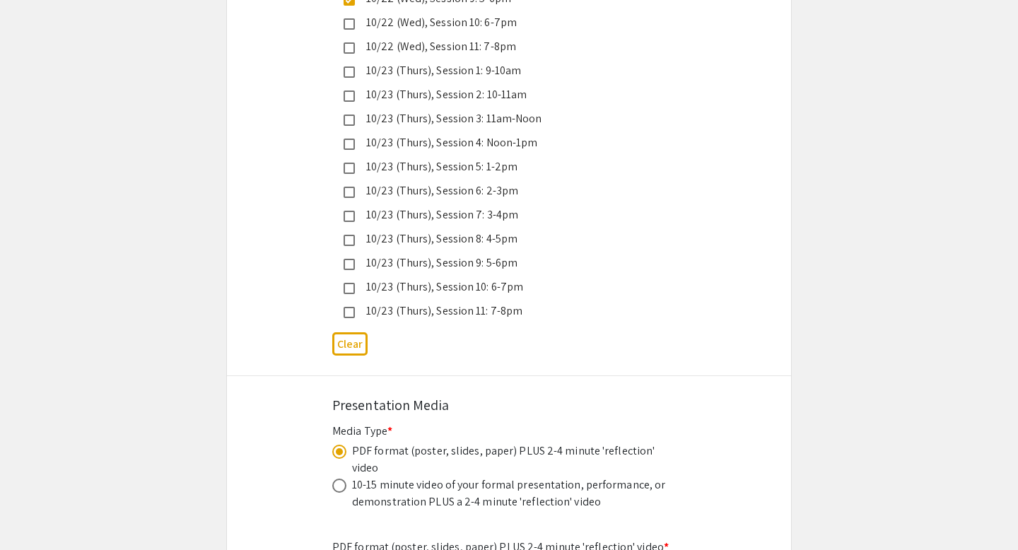
scroll to position [3847, 0]
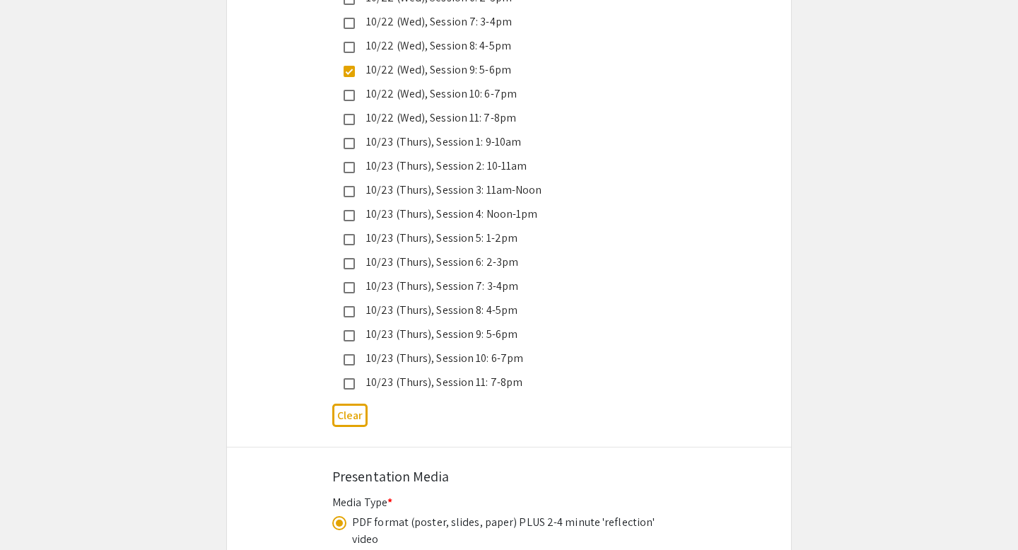
drag, startPoint x: 563, startPoint y: 385, endPoint x: 553, endPoint y: 384, distance: 9.3
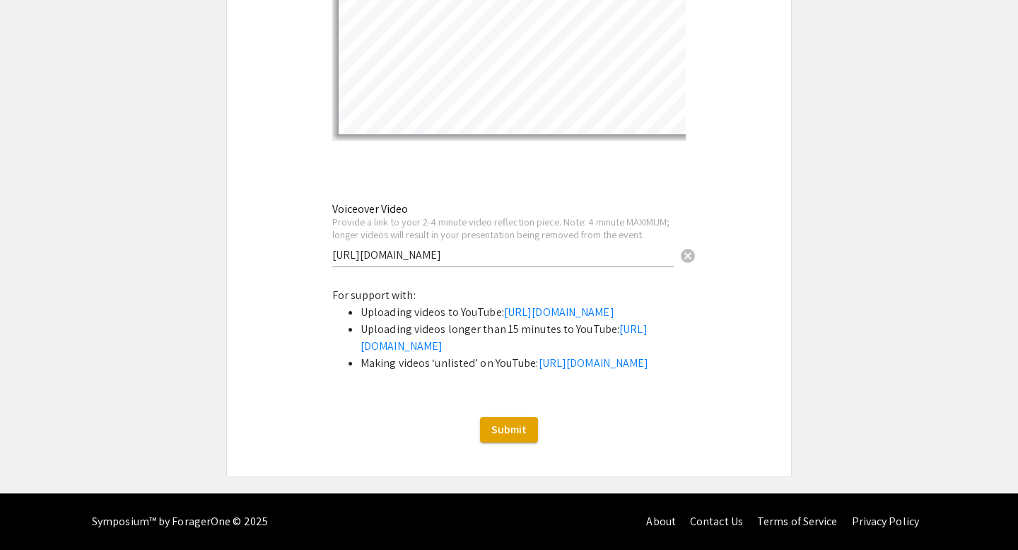
scroll to position [4780, 0]
click at [514, 434] on span "Submit" at bounding box center [508, 429] width 35 height 15
click at [508, 428] on span "Submit" at bounding box center [508, 429] width 35 height 15
click at [497, 437] on button "Submit" at bounding box center [509, 429] width 58 height 25
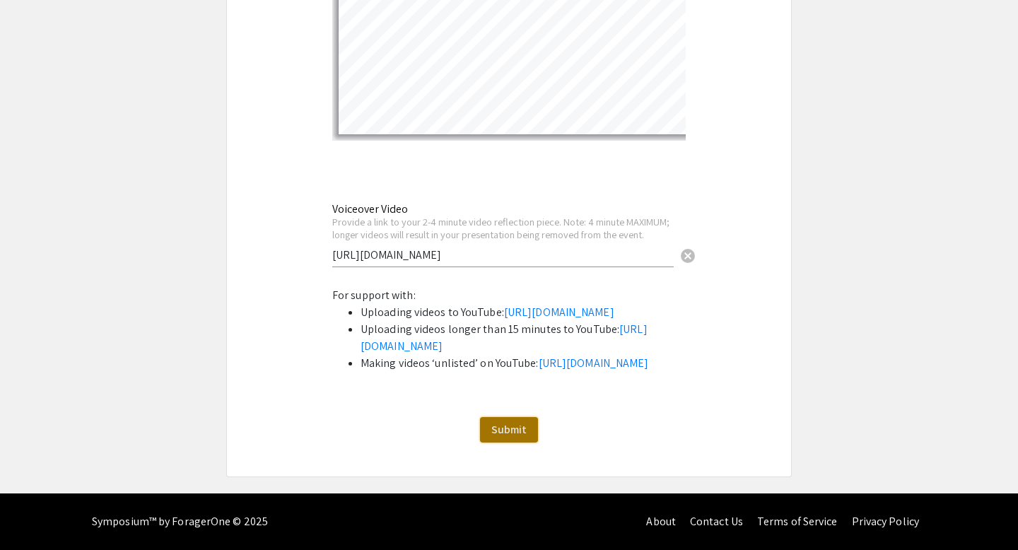
click at [507, 433] on span "Submit" at bounding box center [508, 429] width 35 height 15
click at [522, 434] on span "Submit" at bounding box center [508, 429] width 35 height 15
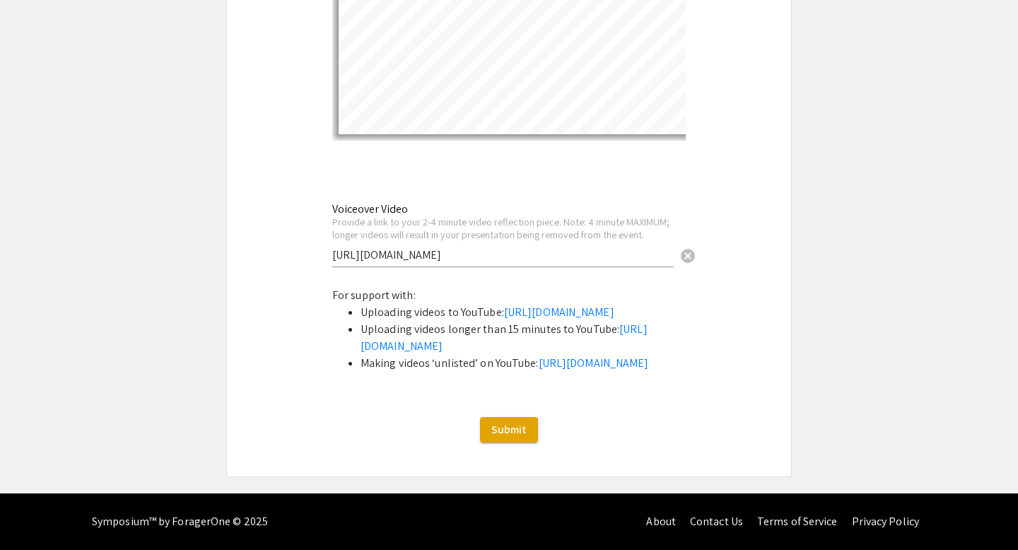
select select "custom"
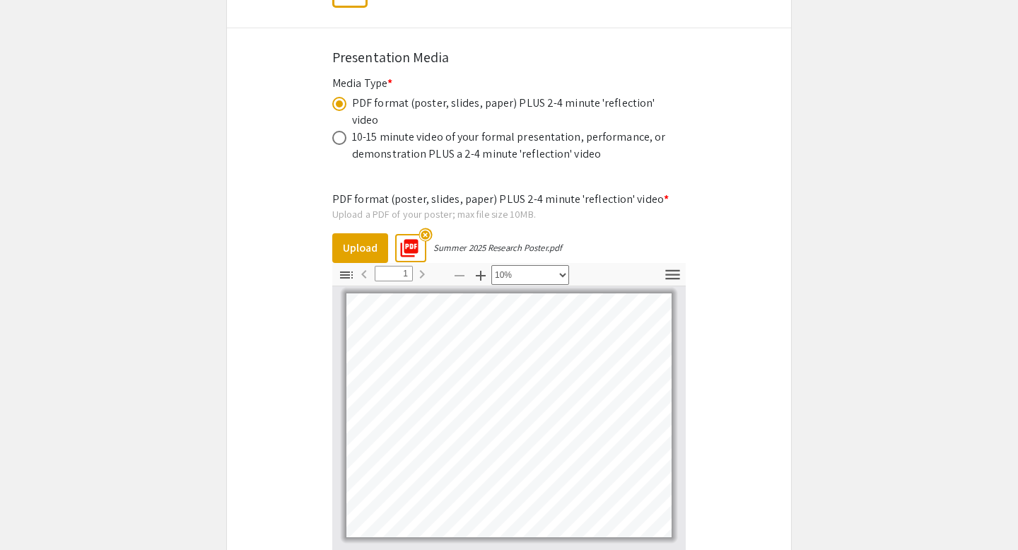
scroll to position [4264, 0]
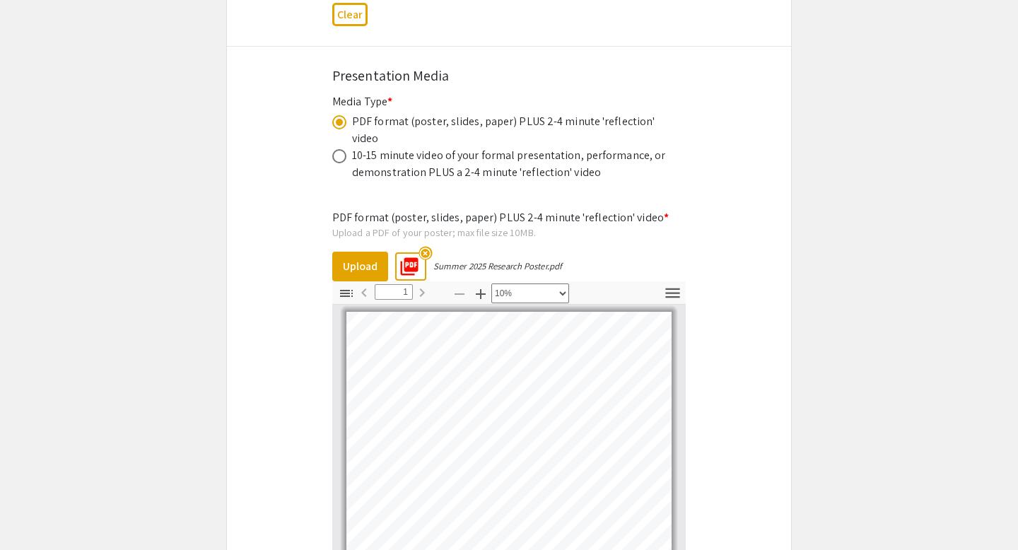
scroll to position [4780, 0]
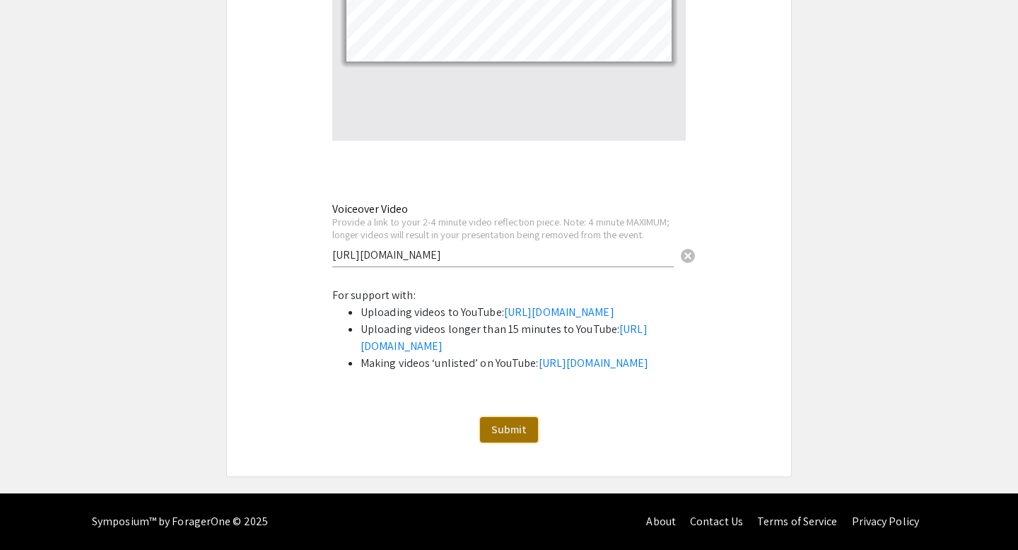
click at [517, 425] on span "Submit" at bounding box center [508, 429] width 35 height 15
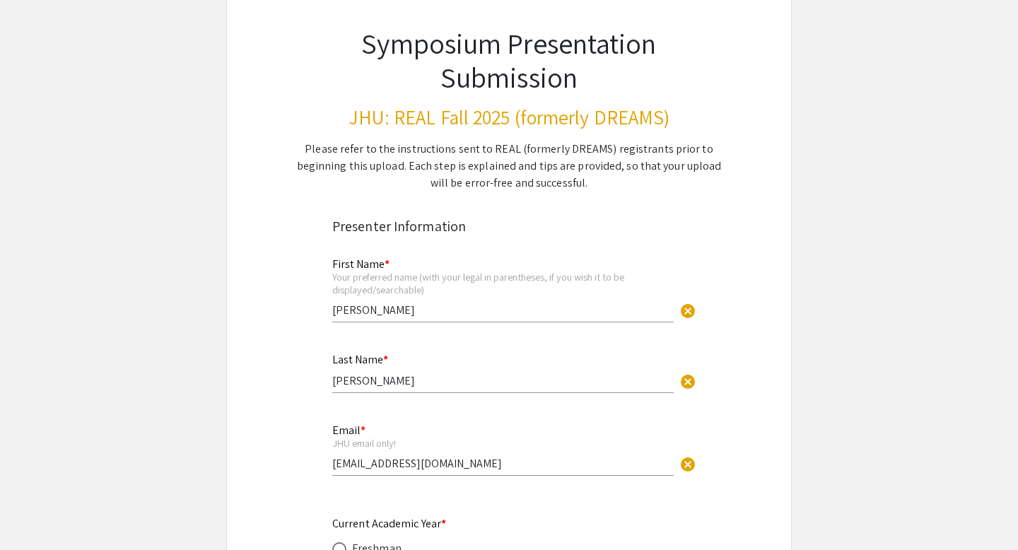
scroll to position [88, 0]
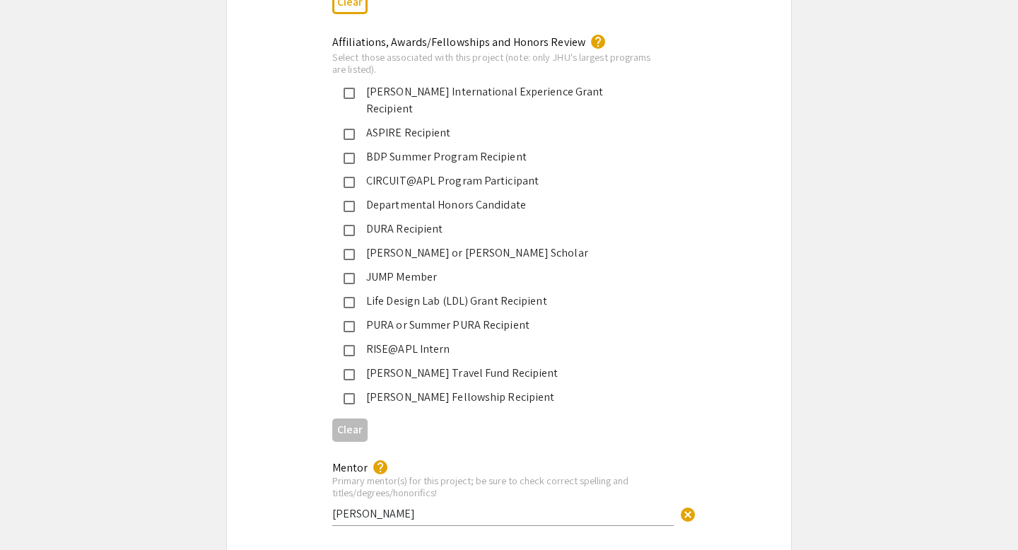
scroll to position [2259, 0]
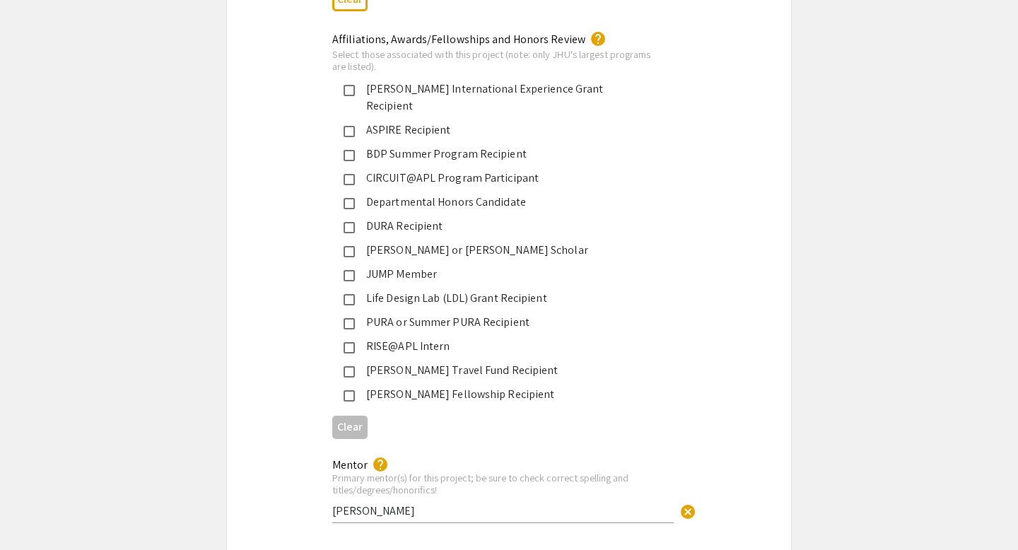
click at [571, 69] on div "Select those associated with this project (note: only JHU's largest programs ar…" at bounding box center [497, 60] width 331 height 25
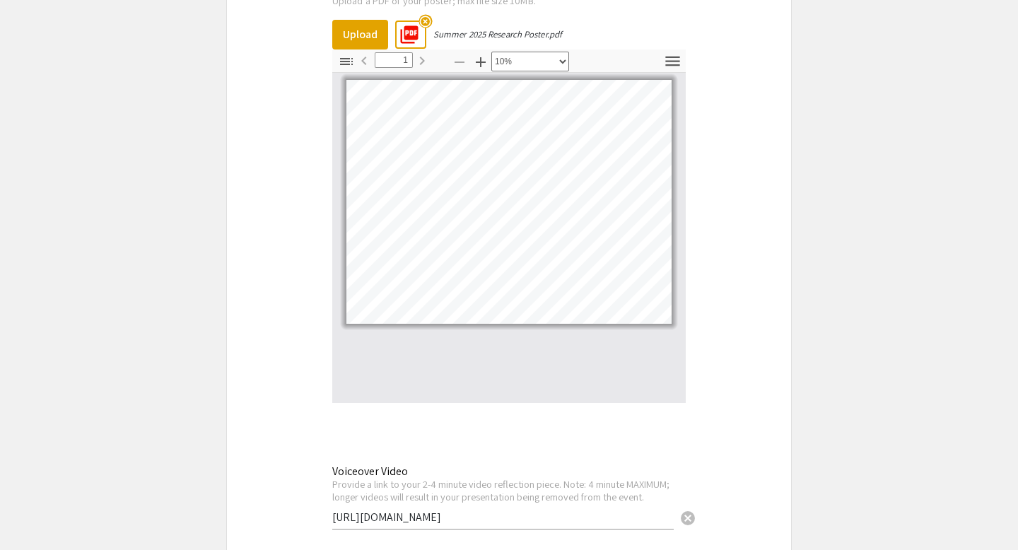
scroll to position [4780, 0]
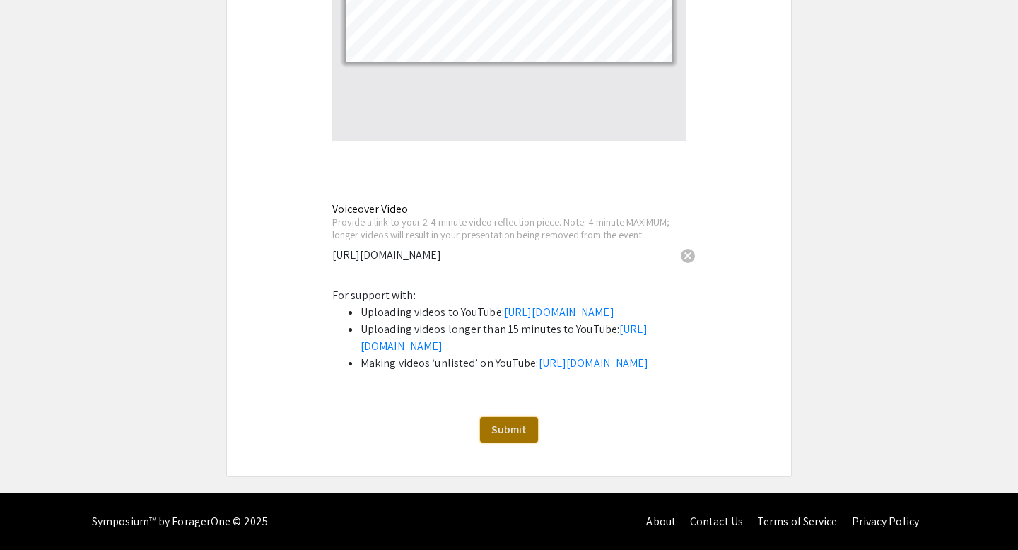
click at [507, 435] on span "Submit" at bounding box center [508, 429] width 35 height 15
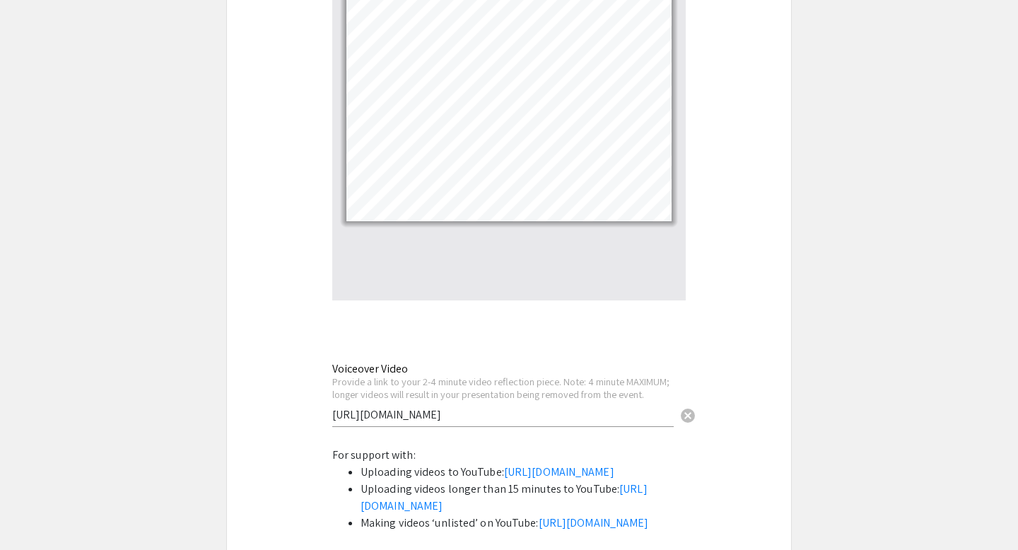
scroll to position [4363, 0]
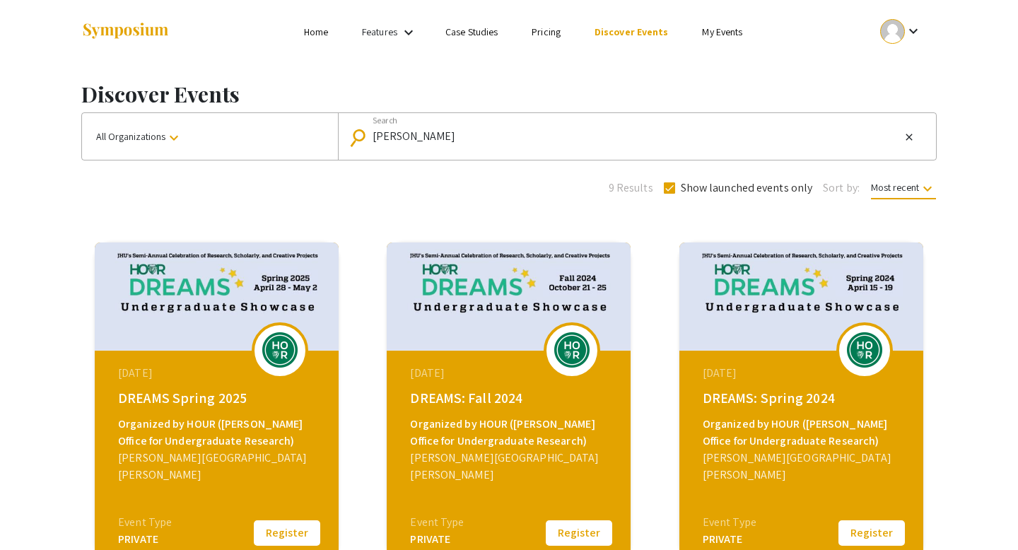
click at [392, 34] on link "Features" at bounding box center [379, 31] width 35 height 13
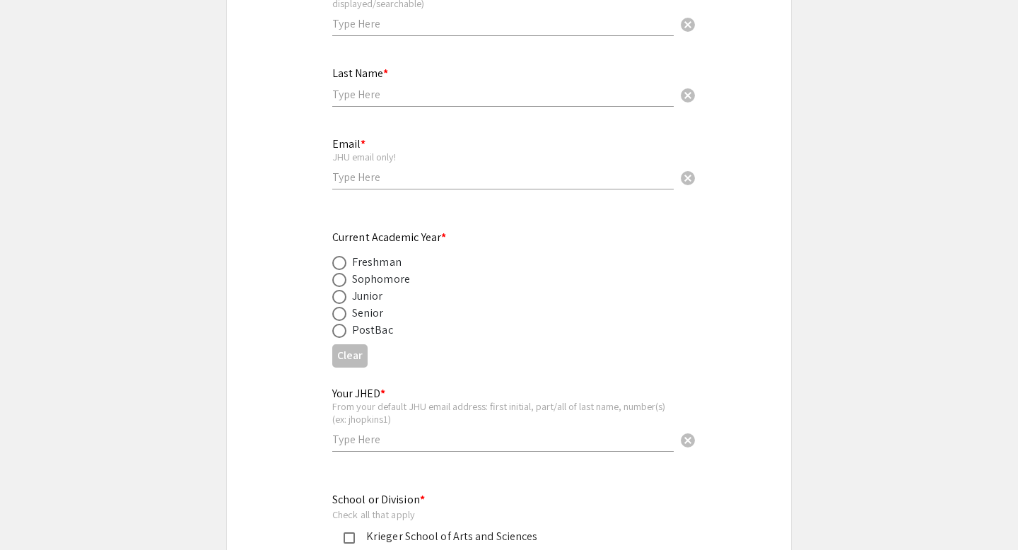
scroll to position [339, 0]
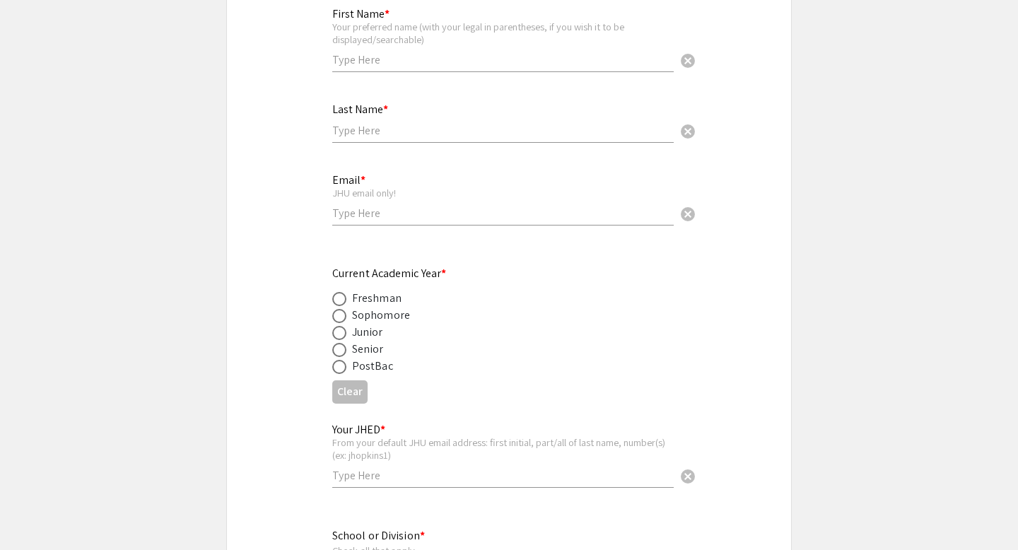
click at [380, 66] on input "text" at bounding box center [502, 59] width 341 height 15
type input "[PERSON_NAME]"
type input "[PERSON_NAME][EMAIL_ADDRESS][DOMAIN_NAME]"
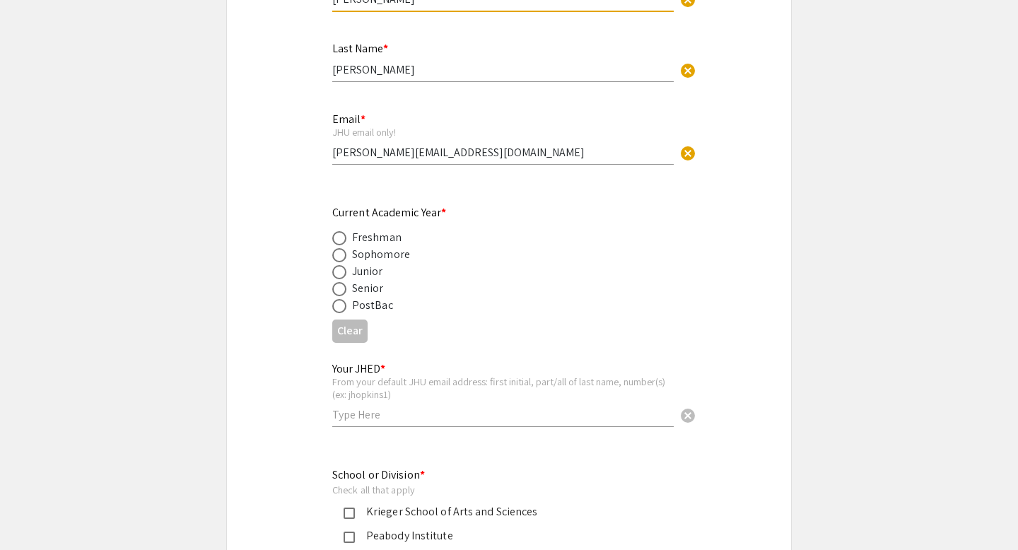
scroll to position [469, 0]
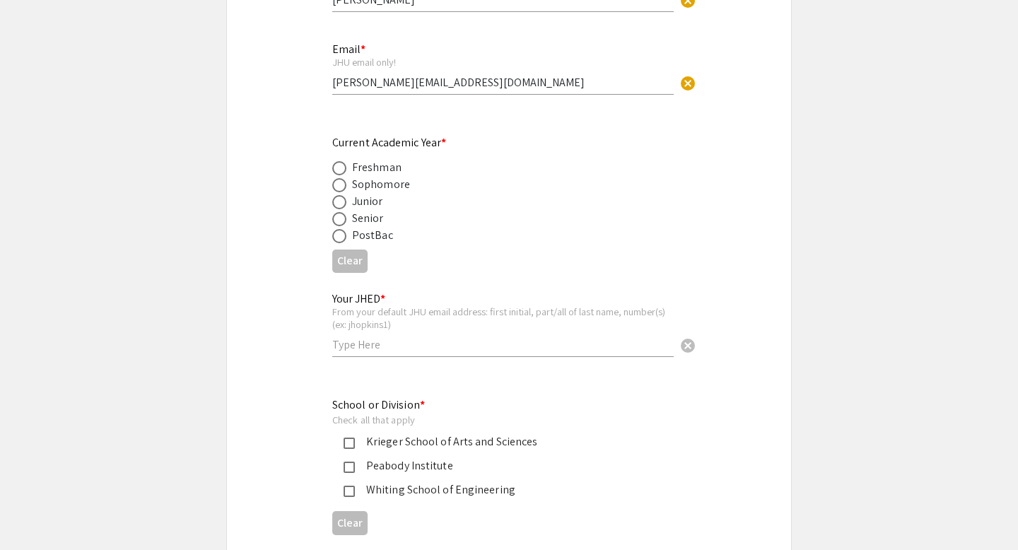
click at [370, 196] on div "Junior" at bounding box center [367, 201] width 31 height 17
click at [339, 188] on span at bounding box center [339, 185] width 14 height 14
click at [339, 188] on input "radio" at bounding box center [339, 185] width 14 height 14
radio input "true"
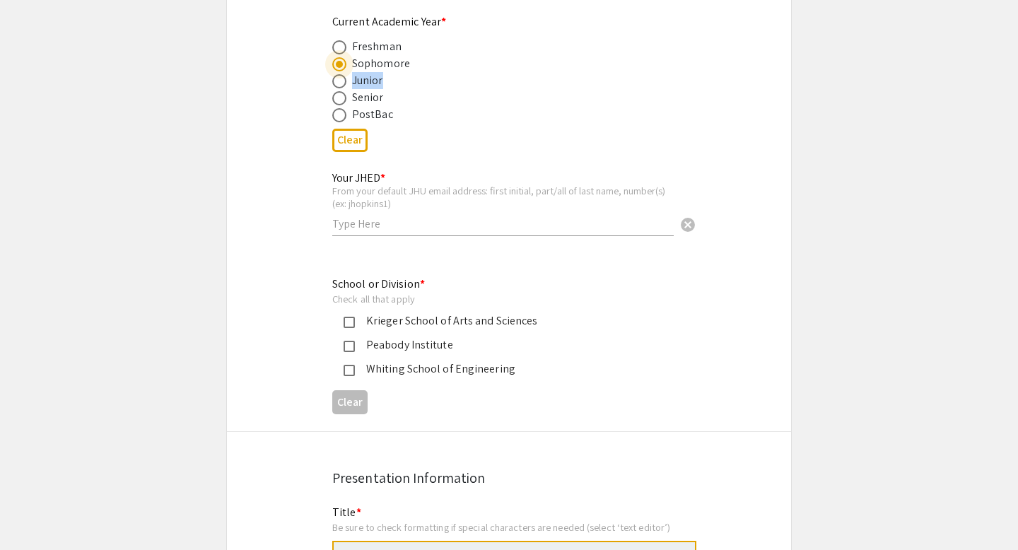
scroll to position [614, 0]
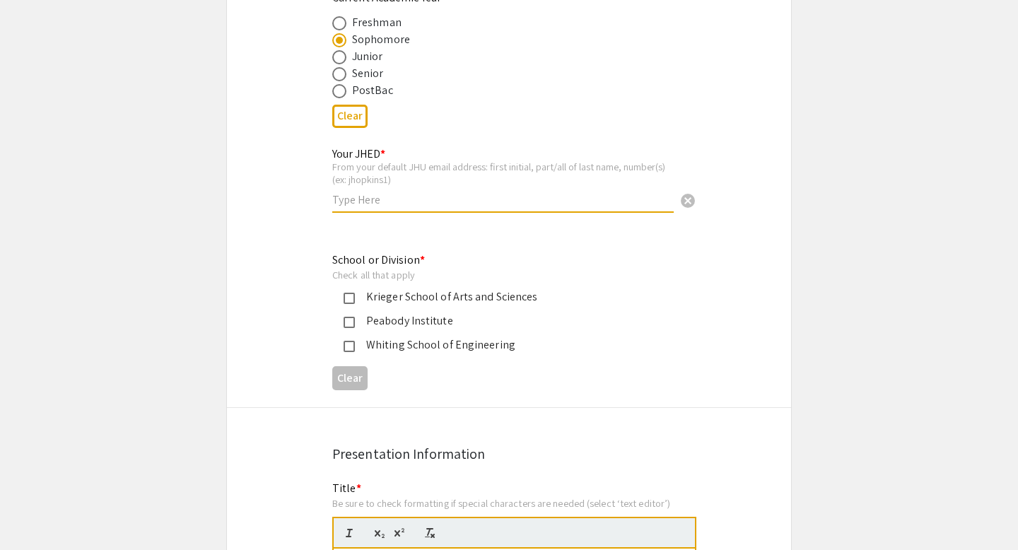
click at [373, 198] on input "text" at bounding box center [502, 199] width 341 height 15
type input "jliu399"
click at [375, 305] on div "Krieger School of Arts and Sciences" at bounding box center [503, 296] width 297 height 17
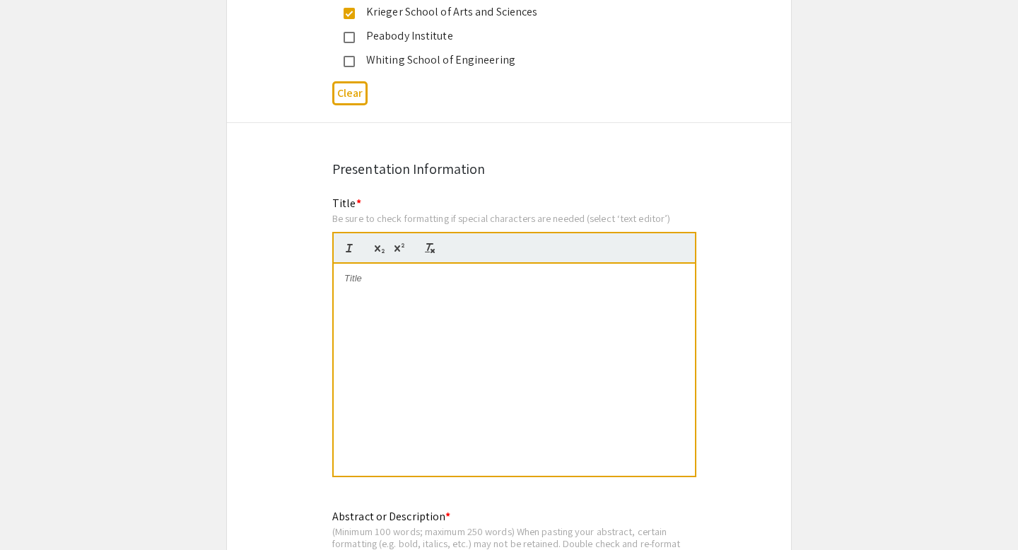
scroll to position [903, 0]
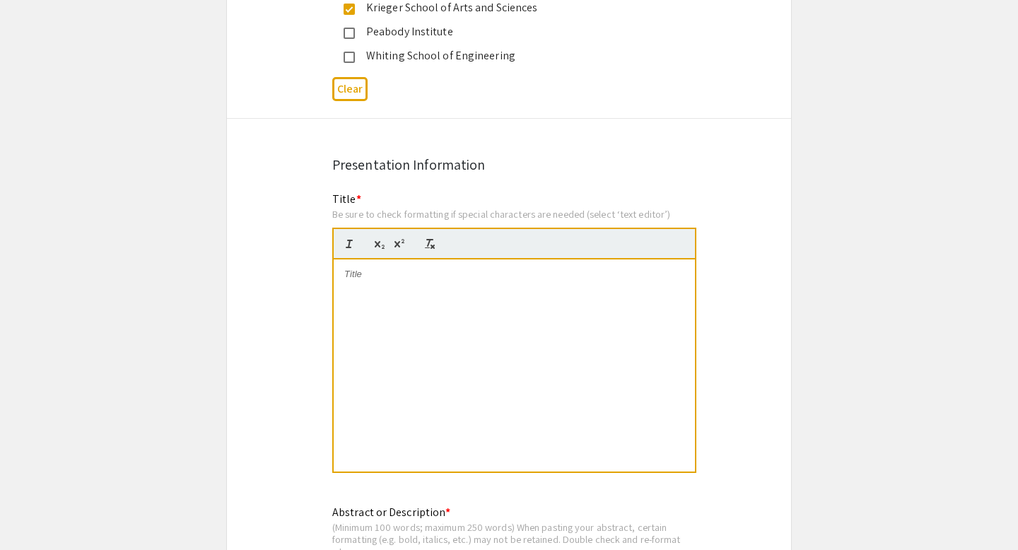
click at [398, 332] on div at bounding box center [514, 365] width 361 height 212
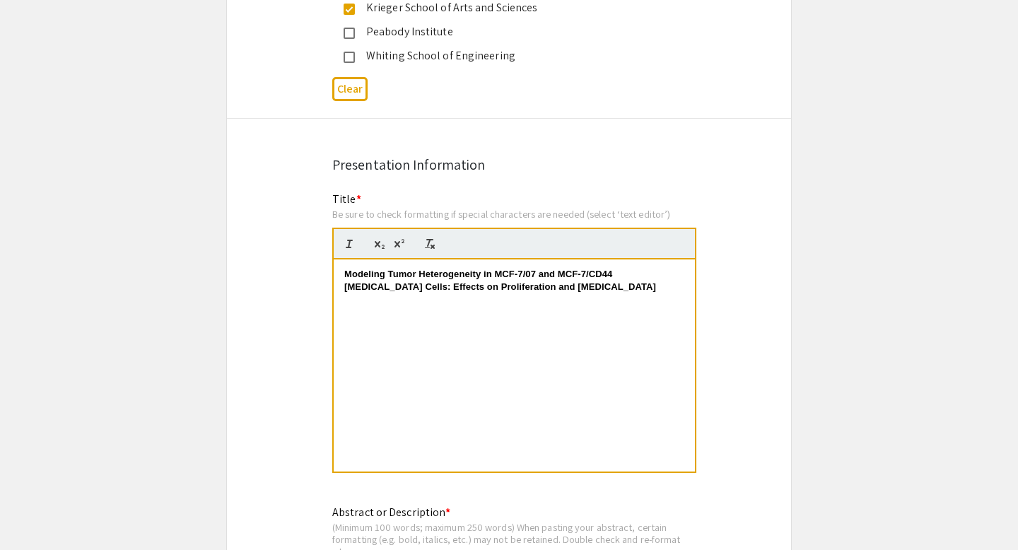
scroll to position [0, 0]
drag, startPoint x: 577, startPoint y: 293, endPoint x: 301, endPoint y: 242, distance: 280.8
drag, startPoint x: 603, startPoint y: 310, endPoint x: 263, endPoint y: 242, distance: 346.6
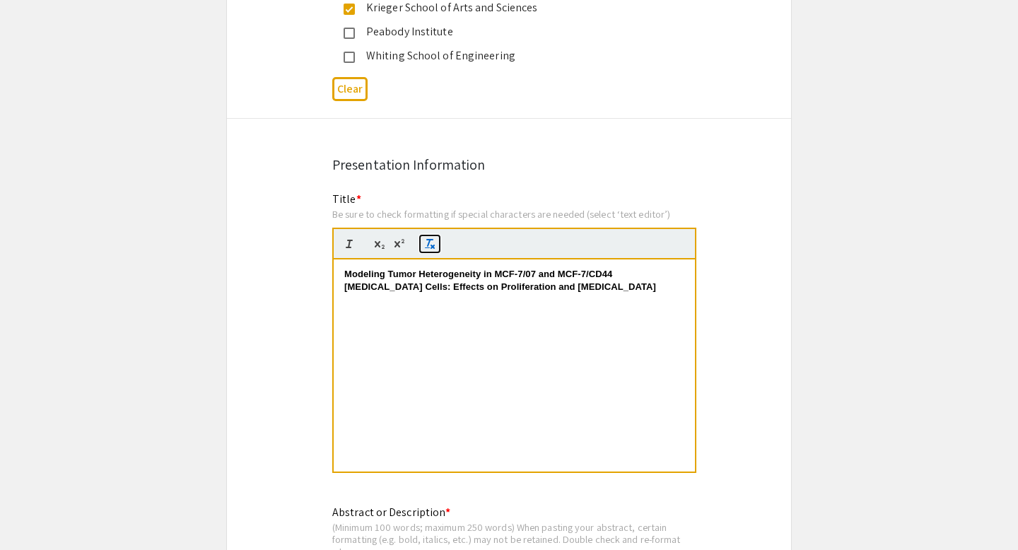
click at [433, 248] on line "button" at bounding box center [432, 246] width 3 height 3
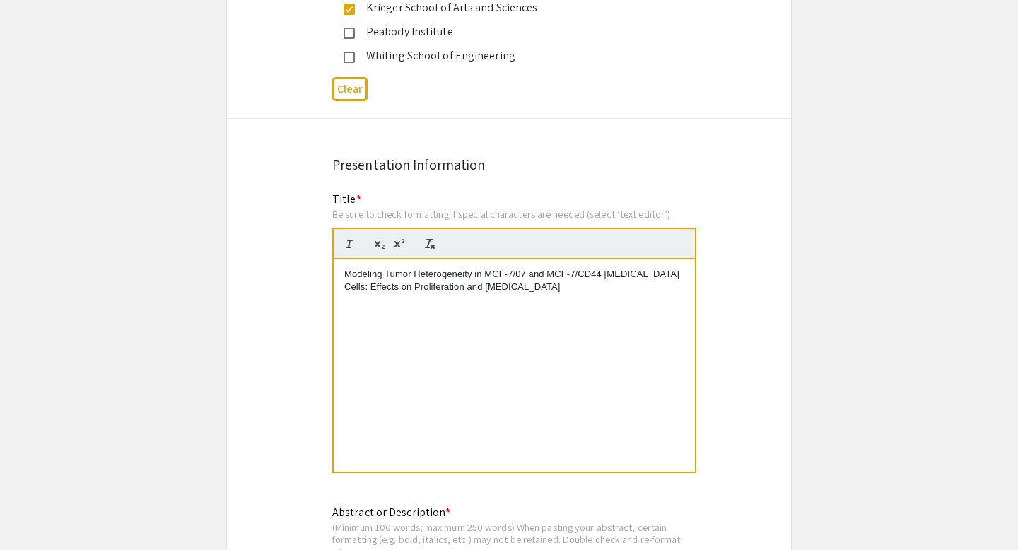
click at [491, 206] on div "Title * Be sure to check formatting if special characters are needed (select ‘t…" at bounding box center [514, 340] width 364 height 299
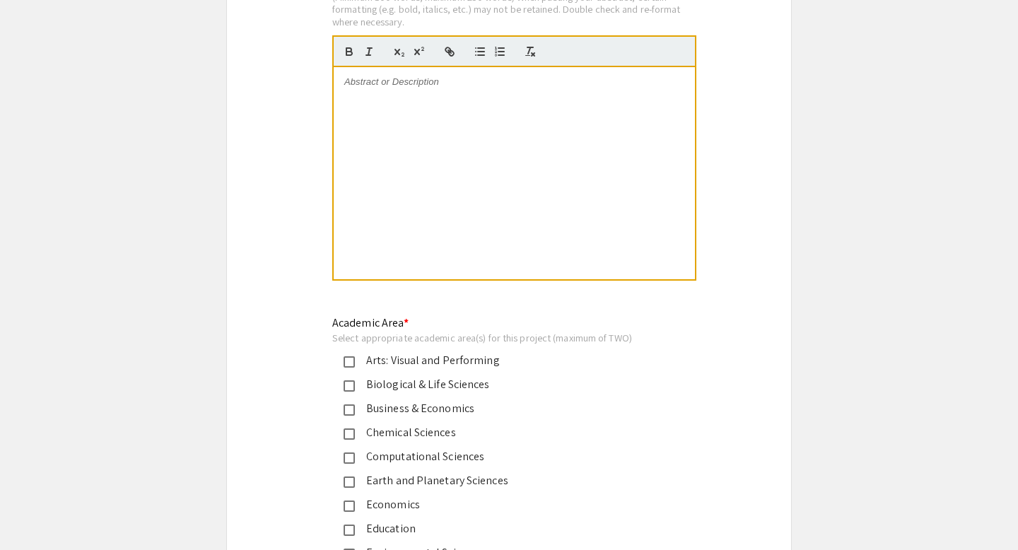
scroll to position [1498, 0]
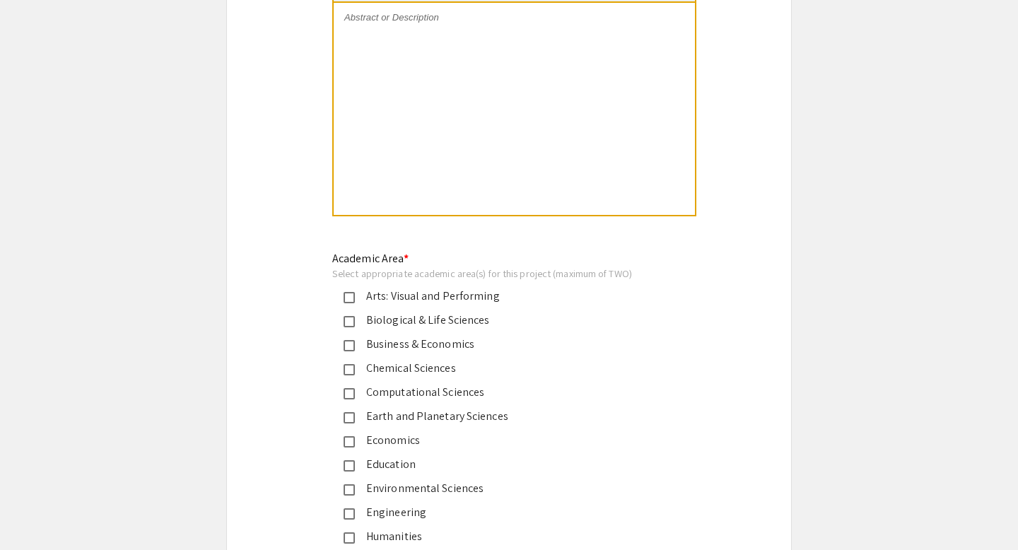
click at [406, 159] on div at bounding box center [514, 109] width 361 height 212
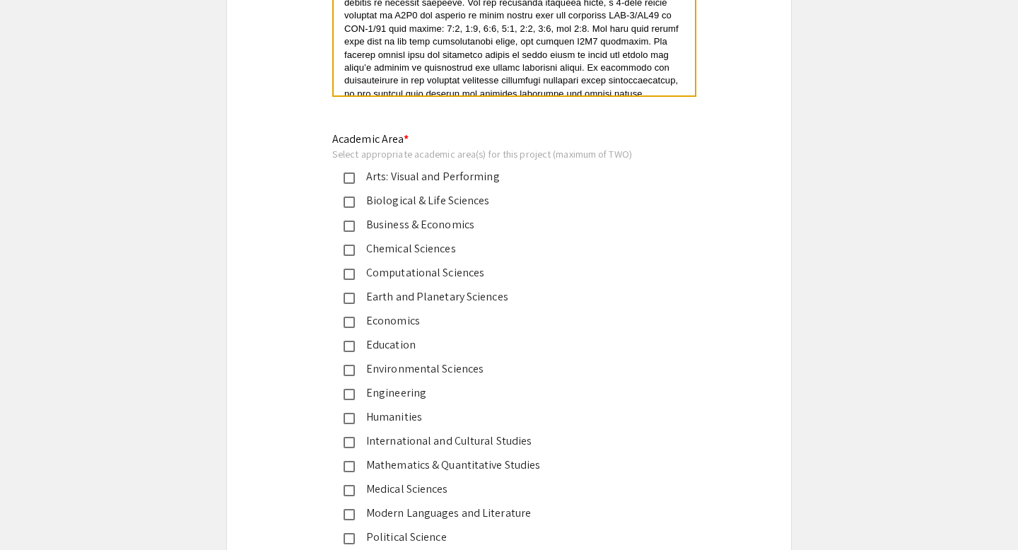
scroll to position [1627, 0]
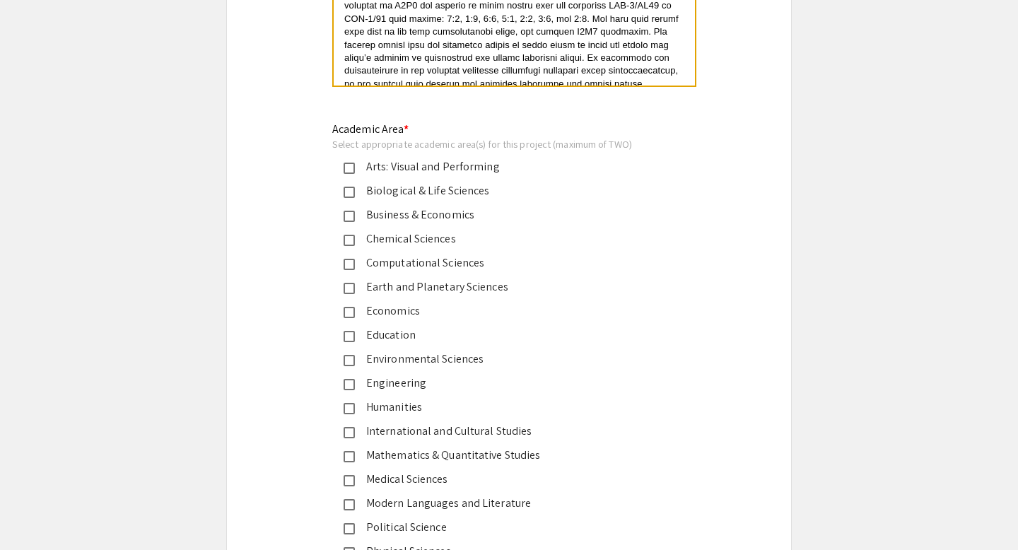
click at [418, 185] on div "Biological & Life Sciences" at bounding box center [503, 190] width 297 height 17
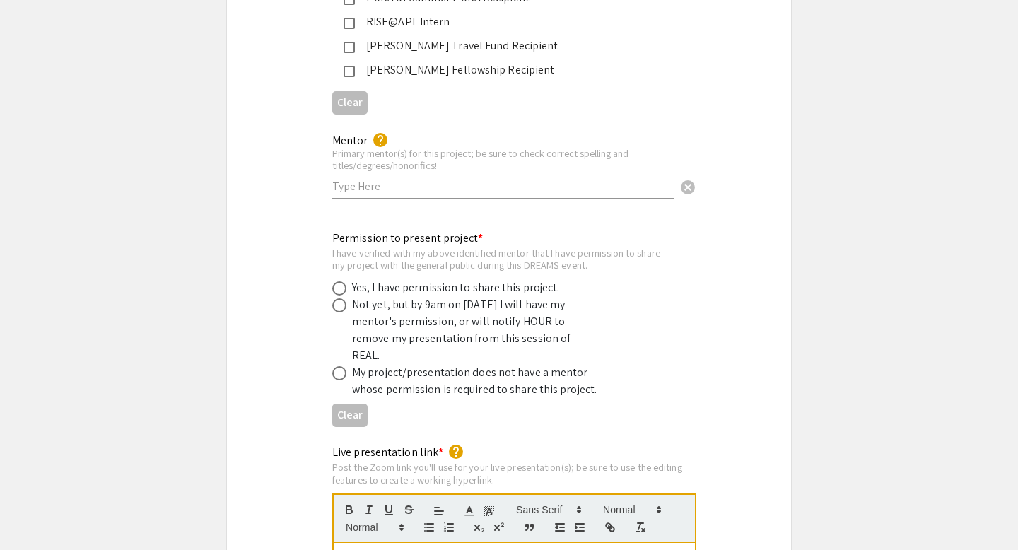
scroll to position [2700, 0]
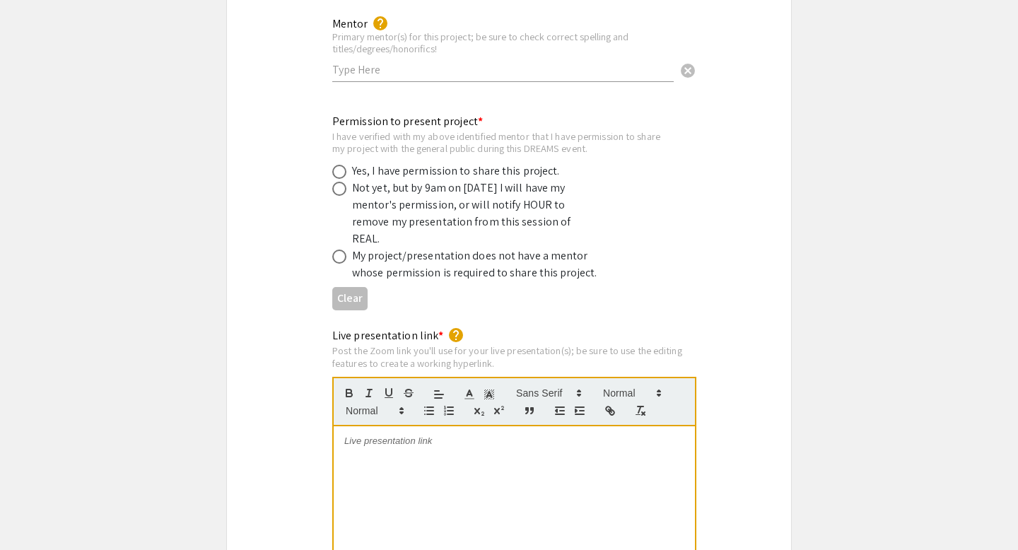
click at [412, 64] on div "Mentor help Primary mentor(s) for this project; be sure to check correct spelli…" at bounding box center [502, 43] width 341 height 78
paste input "[PERSON_NAME]"
type input "[PERSON_NAME]"
click at [403, 187] on div "Not yet, but by 9am on [DATE] I will have my mentor's permission, or will notif…" at bounding box center [475, 214] width 247 height 68
click at [344, 183] on div "Not yet, but by 9am on [DATE] I will have my mentor's permission, or will notif…" at bounding box center [497, 214] width 331 height 68
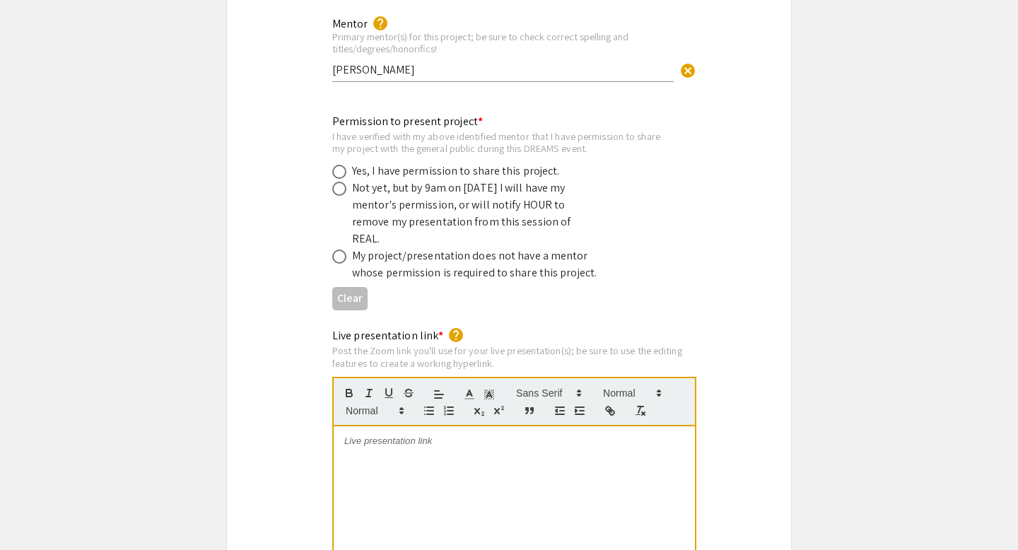
click at [342, 182] on span at bounding box center [339, 189] width 14 height 14
click at [342, 182] on input "radio" at bounding box center [339, 189] width 14 height 14
radio input "true"
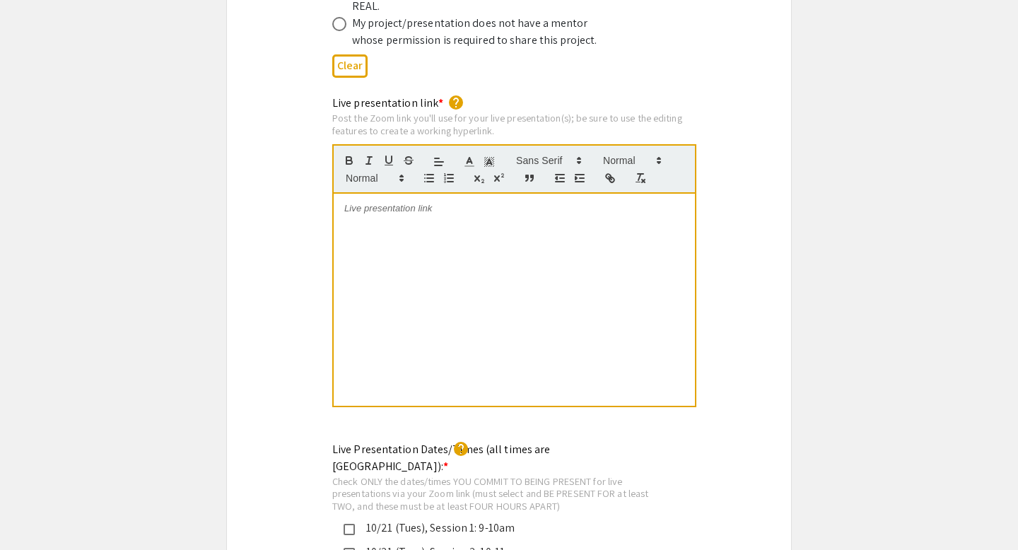
scroll to position [2943, 0]
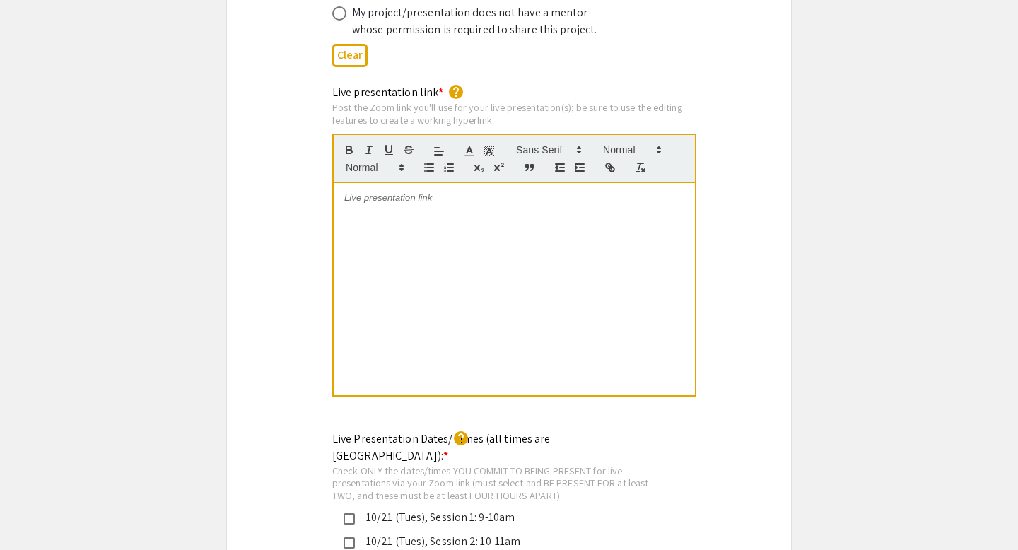
click at [396, 305] on div at bounding box center [514, 289] width 361 height 212
click at [770, 87] on div "Live presentation link * help Post the Zoom link you'll use for your live prese…" at bounding box center [509, 250] width 564 height 332
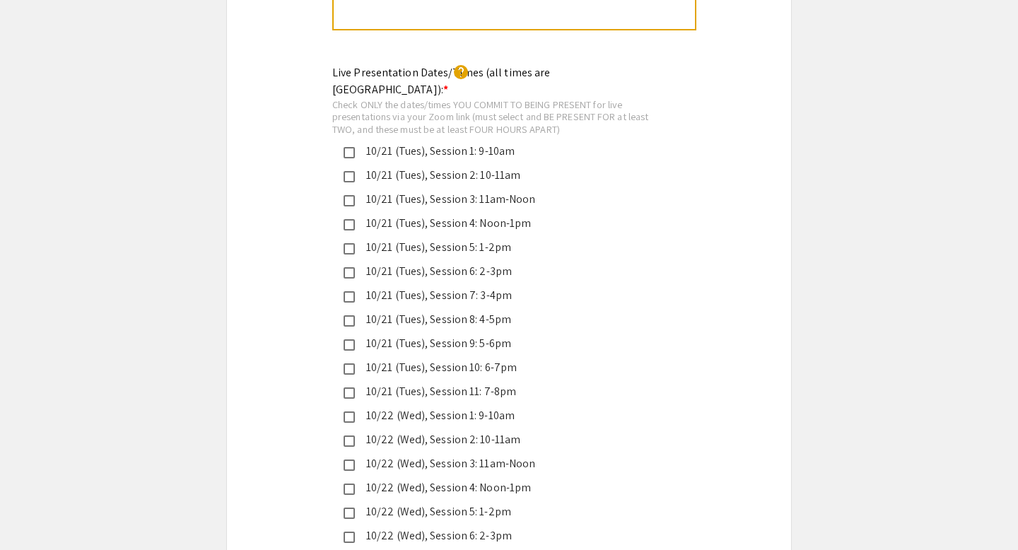
scroll to position [3331, 0]
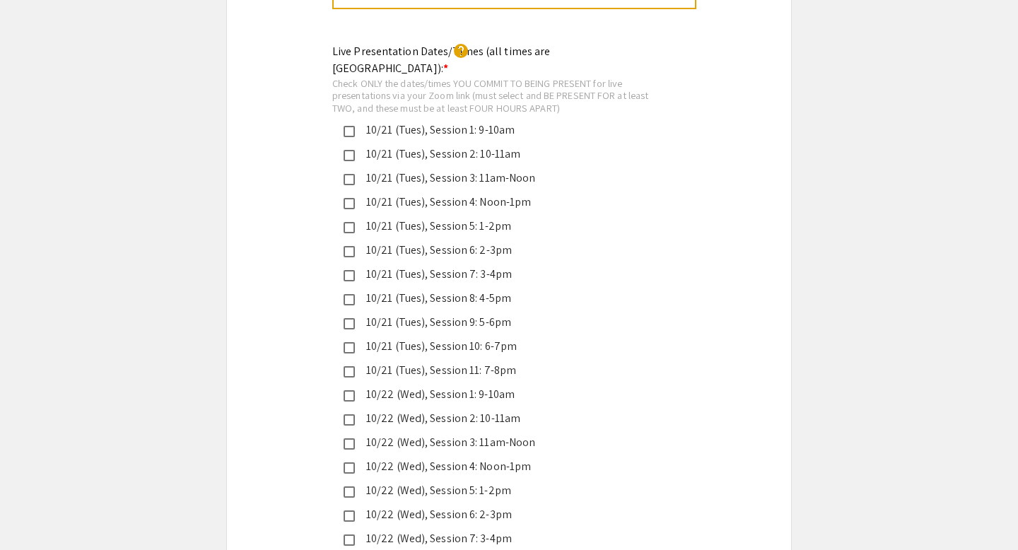
click at [433, 338] on div "10/21 (Tues), Session 10: 6-7pm" at bounding box center [503, 346] width 297 height 17
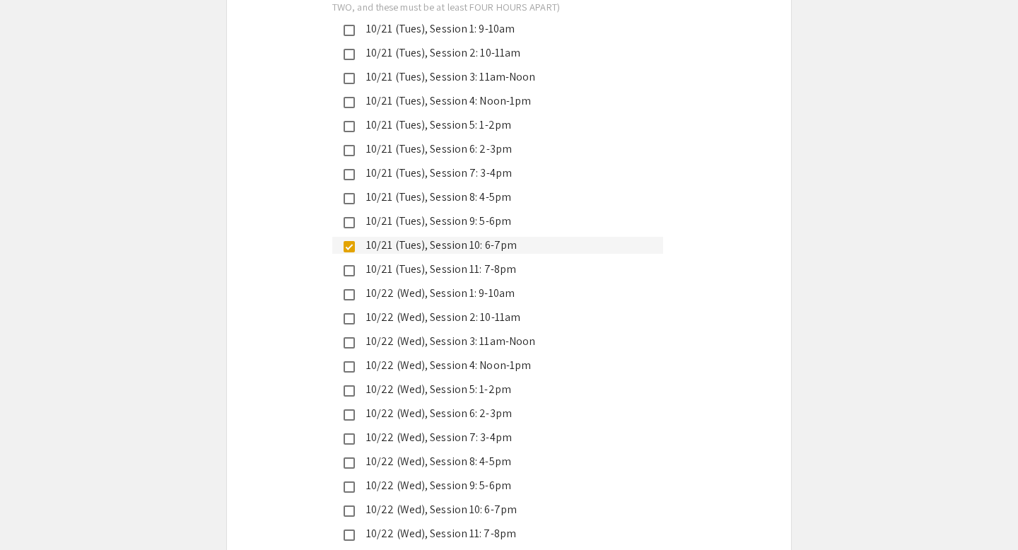
scroll to position [3500, 0]
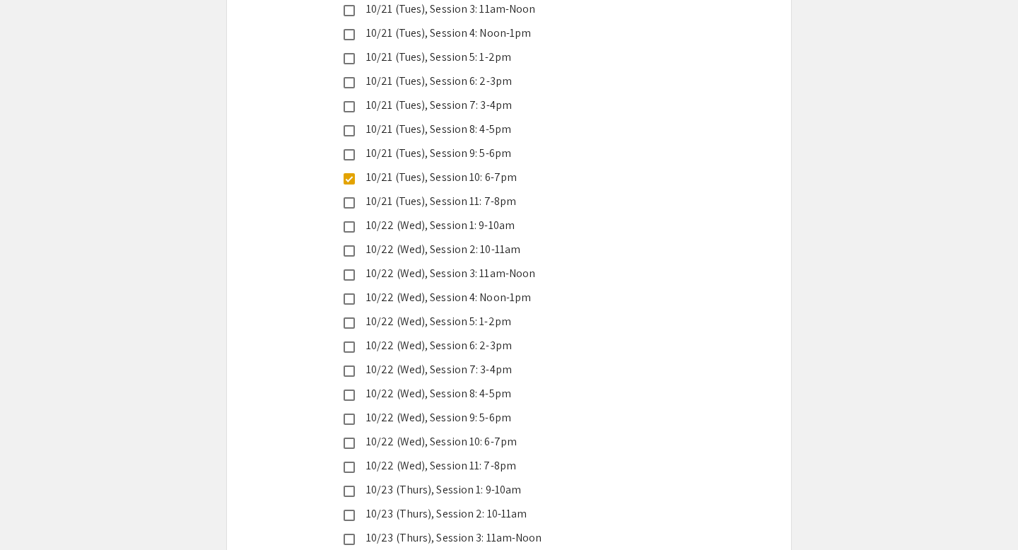
click at [449, 457] on div "10/22 (Wed), Session 11: 7-8pm" at bounding box center [503, 465] width 297 height 17
click at [467, 385] on div "10/22 (Wed), Session 8: 4-5pm" at bounding box center [503, 393] width 297 height 17
click at [461, 409] on div "10/22 (Wed), Session 9: 5-6pm" at bounding box center [503, 417] width 297 height 17
click at [461, 385] on div "10/22 (Wed), Session 8: 4-5pm" at bounding box center [503, 393] width 297 height 17
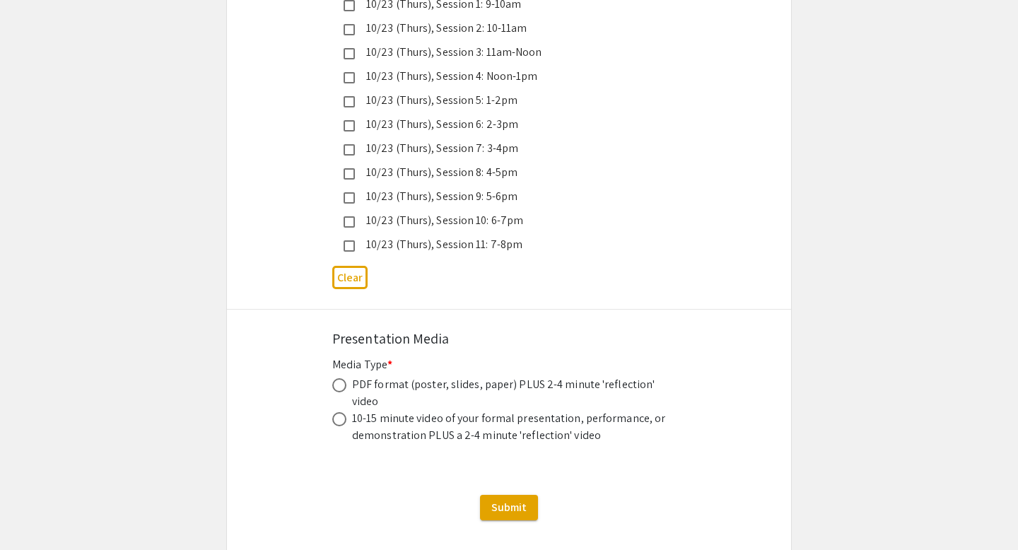
scroll to position [4016, 0]
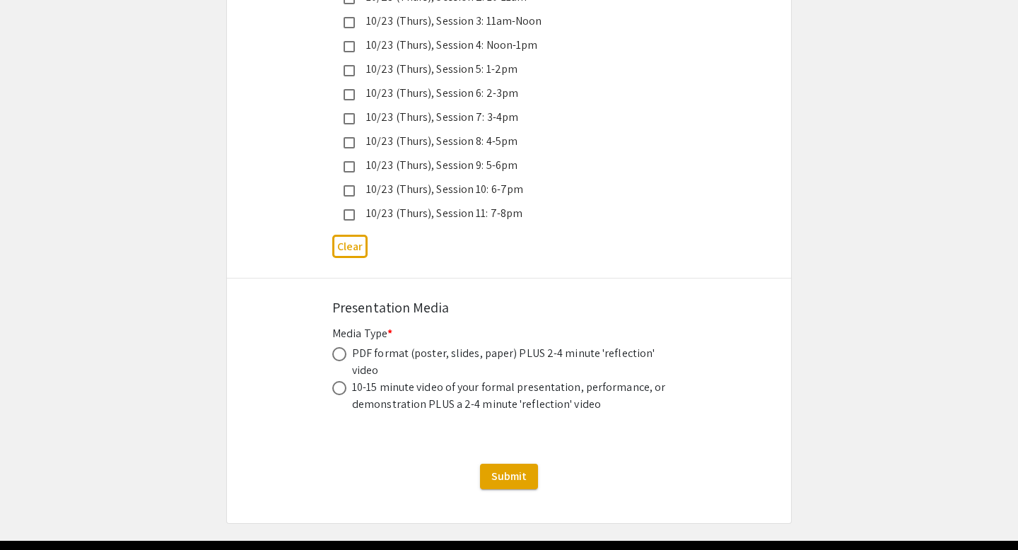
click at [469, 345] on div "PDF format (poster, slides, paper) PLUS 2-4 minute 'reflection' video" at bounding box center [511, 362] width 318 height 34
click at [408, 345] on div "PDF format (poster, slides, paper) PLUS 2-4 minute 'reflection' video" at bounding box center [511, 362] width 318 height 34
click at [341, 347] on span at bounding box center [339, 354] width 14 height 14
click at [341, 347] on input "radio" at bounding box center [339, 354] width 14 height 14
radio input "true"
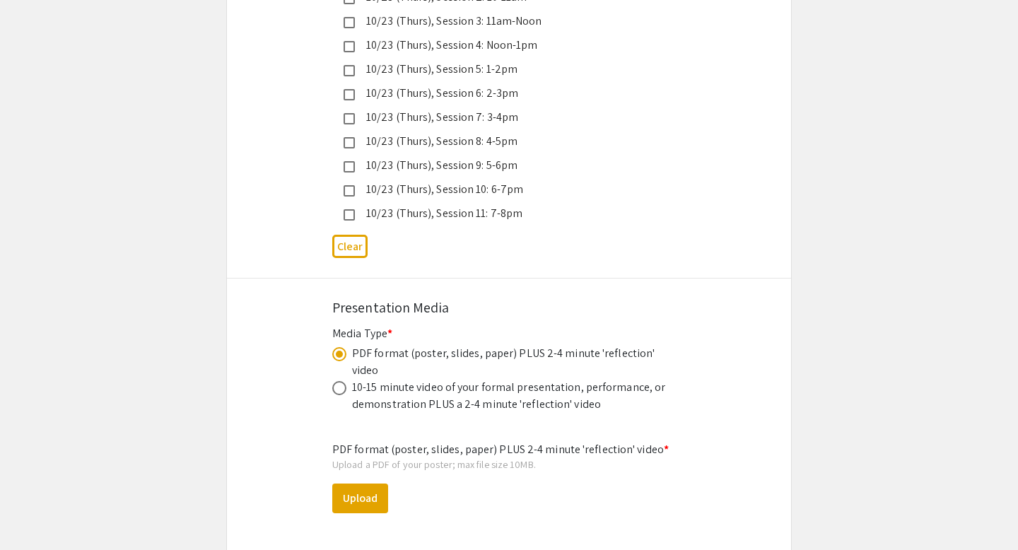
scroll to position [4192, 0]
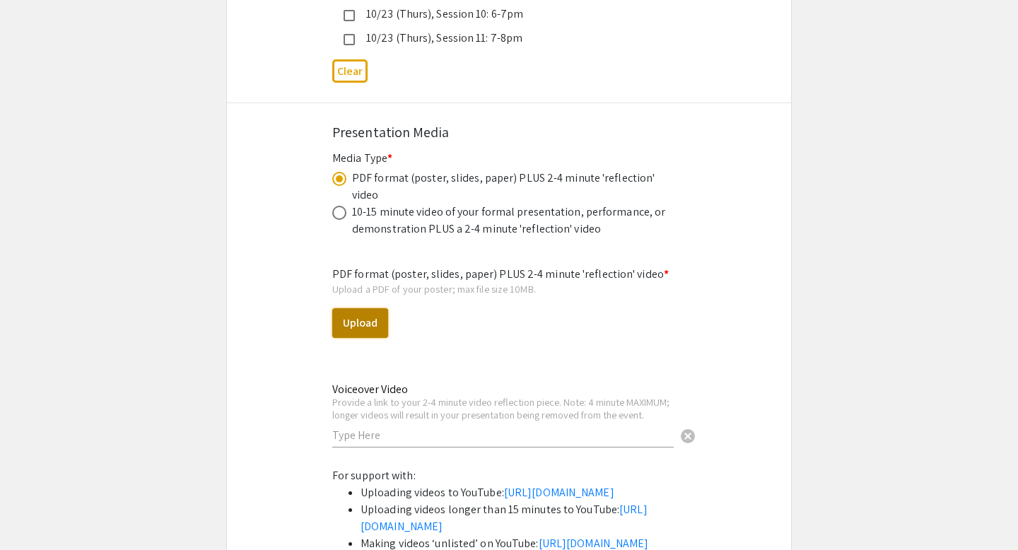
click at [353, 308] on button "Upload" at bounding box center [360, 323] width 56 height 30
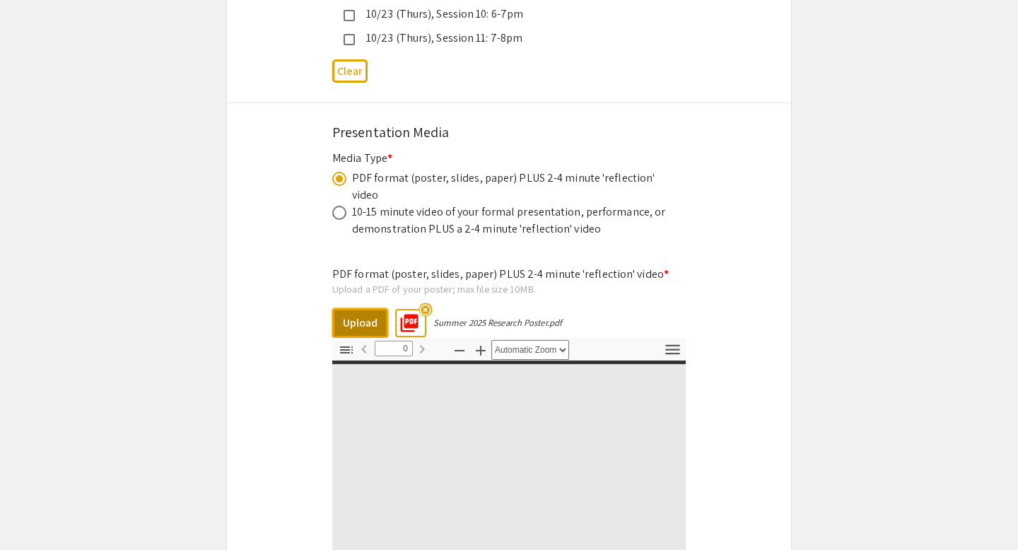
select select "custom"
type input "1"
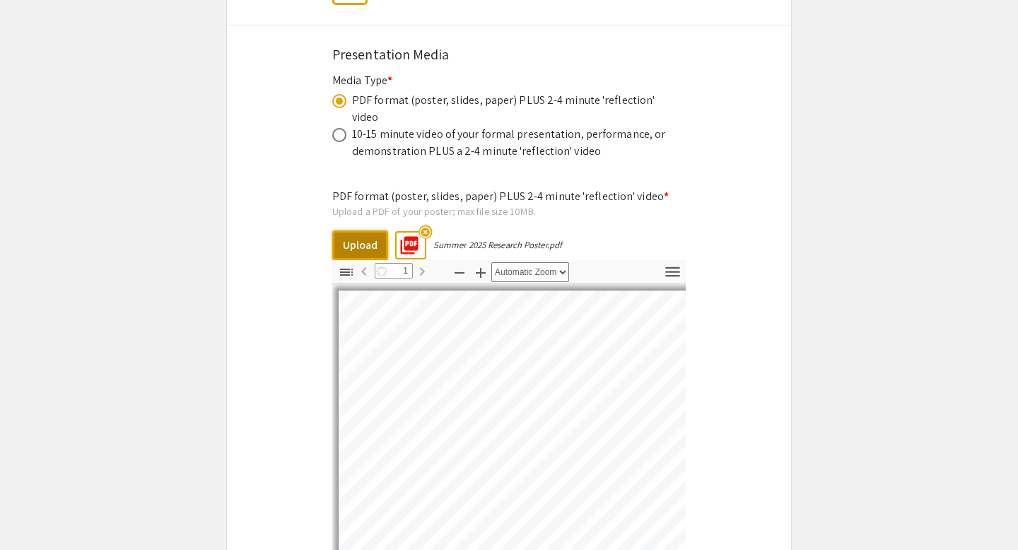
select select "auto"
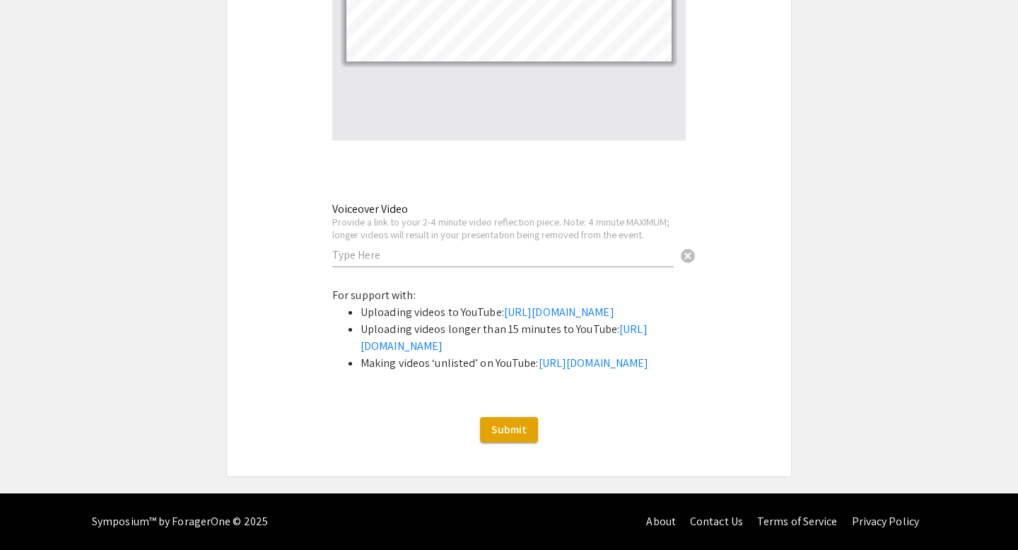
scroll to position [4765, 0]
click at [428, 193] on div "Voiceover Video Provide a link to your 2-4 minute video reflection piece. Note:…" at bounding box center [502, 228] width 341 height 78
paste input "[URL][DOMAIN_NAME]"
type input "[URL][DOMAIN_NAME]"
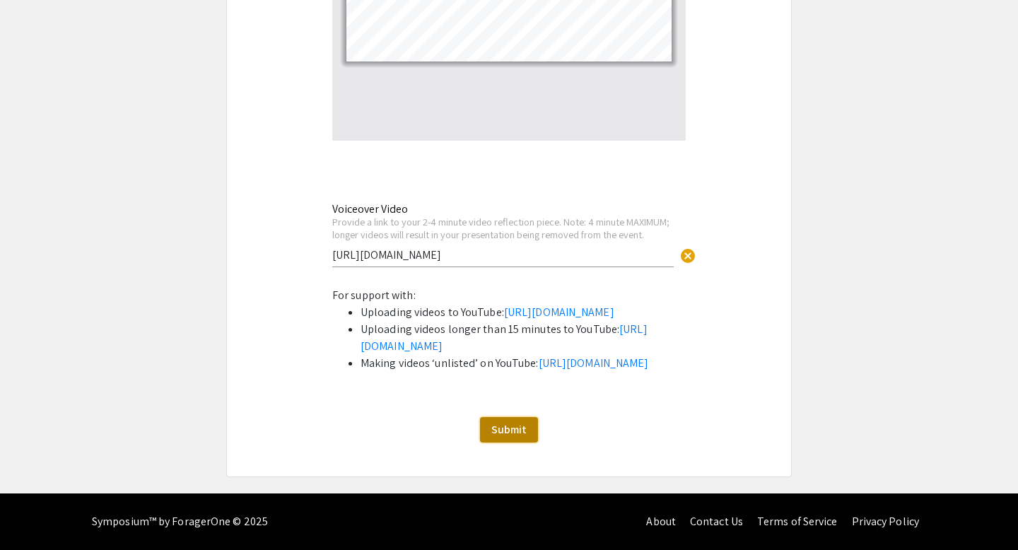
click at [505, 437] on span "Submit" at bounding box center [508, 429] width 35 height 15
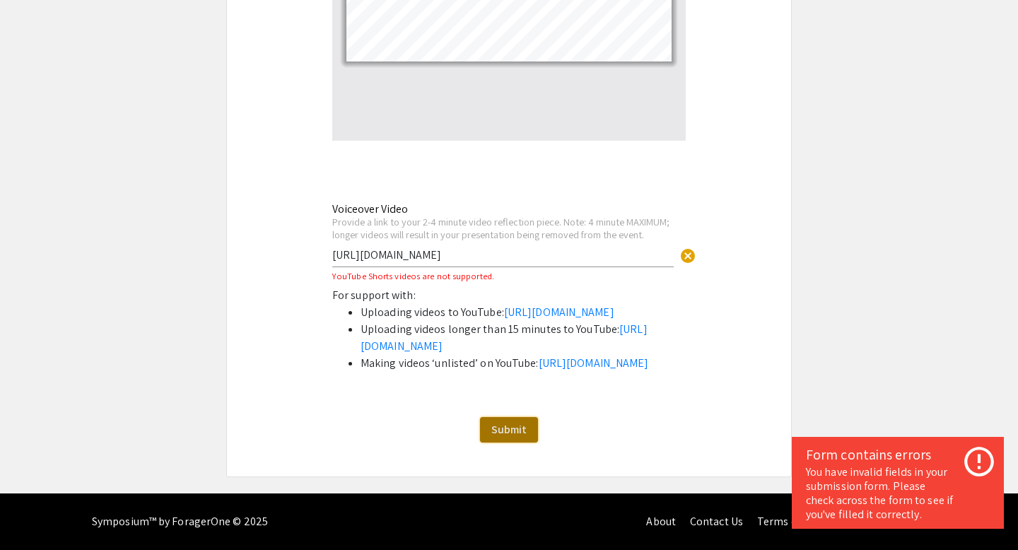
scroll to position [4780, 0]
click at [864, 473] on div "You have invalid fields in your submission form. Please check across the form t…" at bounding box center [898, 493] width 184 height 57
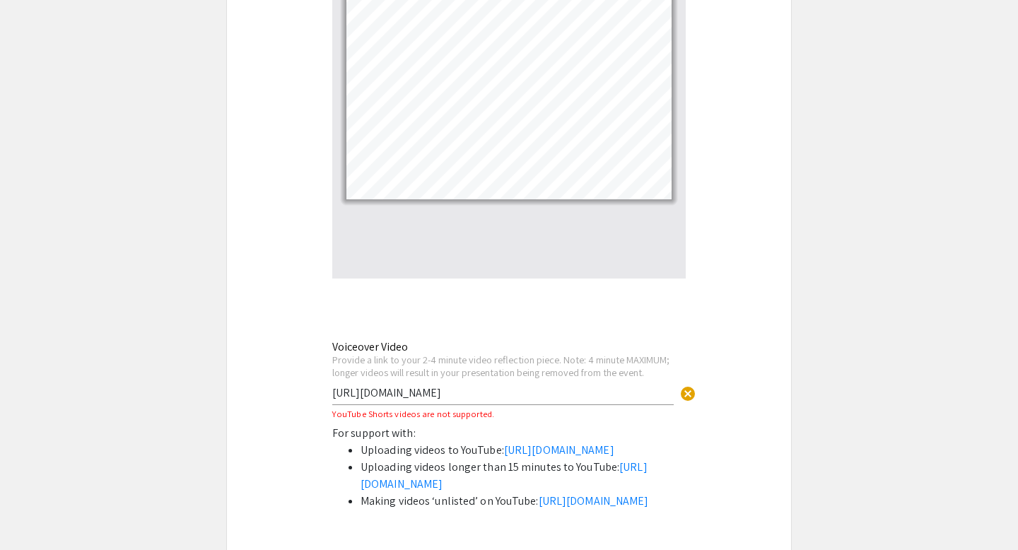
scroll to position [4609, 0]
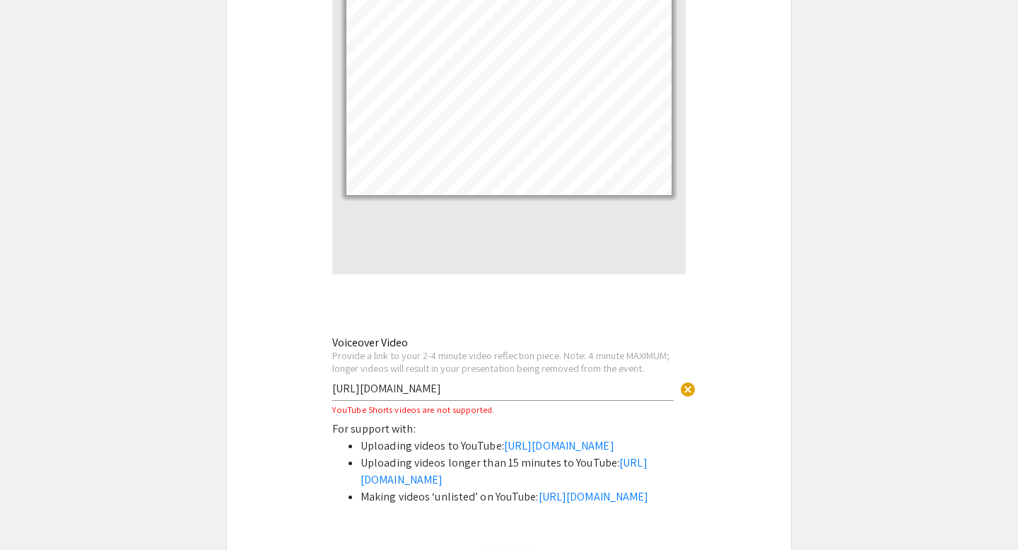
click at [495, 381] on input "[URL][DOMAIN_NAME]" at bounding box center [502, 388] width 341 height 15
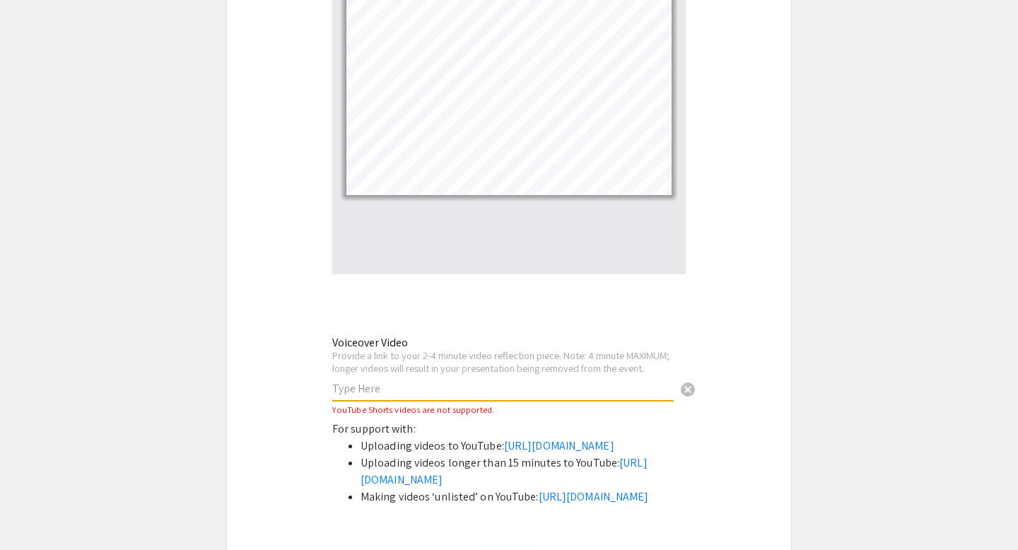
paste input "[URL][DOMAIN_NAME]"
type input "[URL][DOMAIN_NAME]"
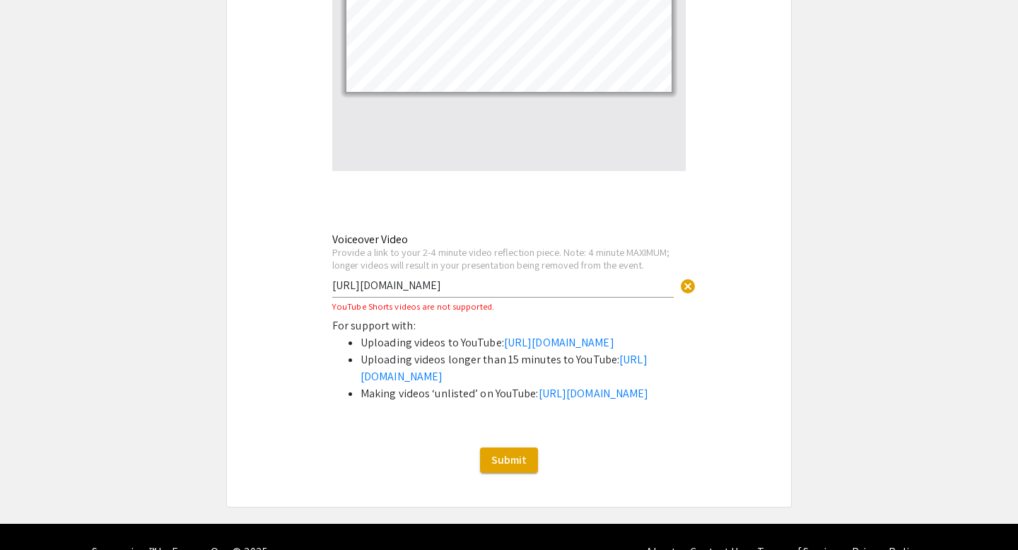
scroll to position [4780, 0]
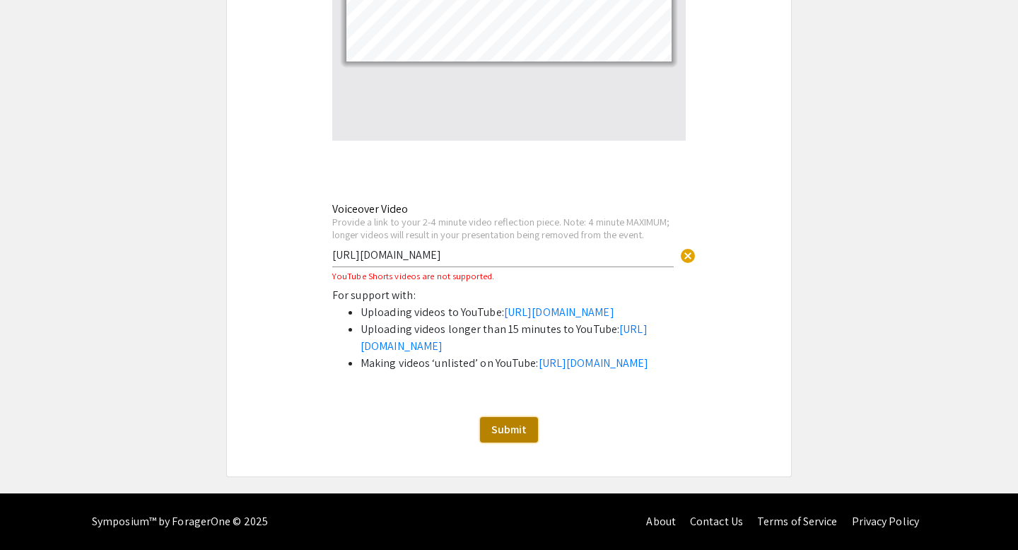
click at [504, 434] on span "Submit" at bounding box center [508, 429] width 35 height 15
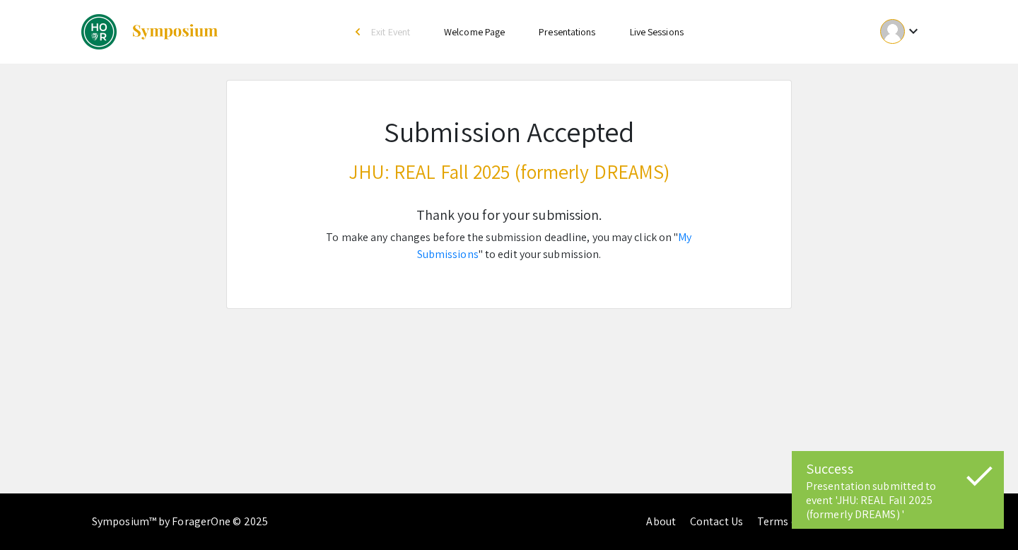
scroll to position [0, 0]
